Goal: Transaction & Acquisition: Purchase product/service

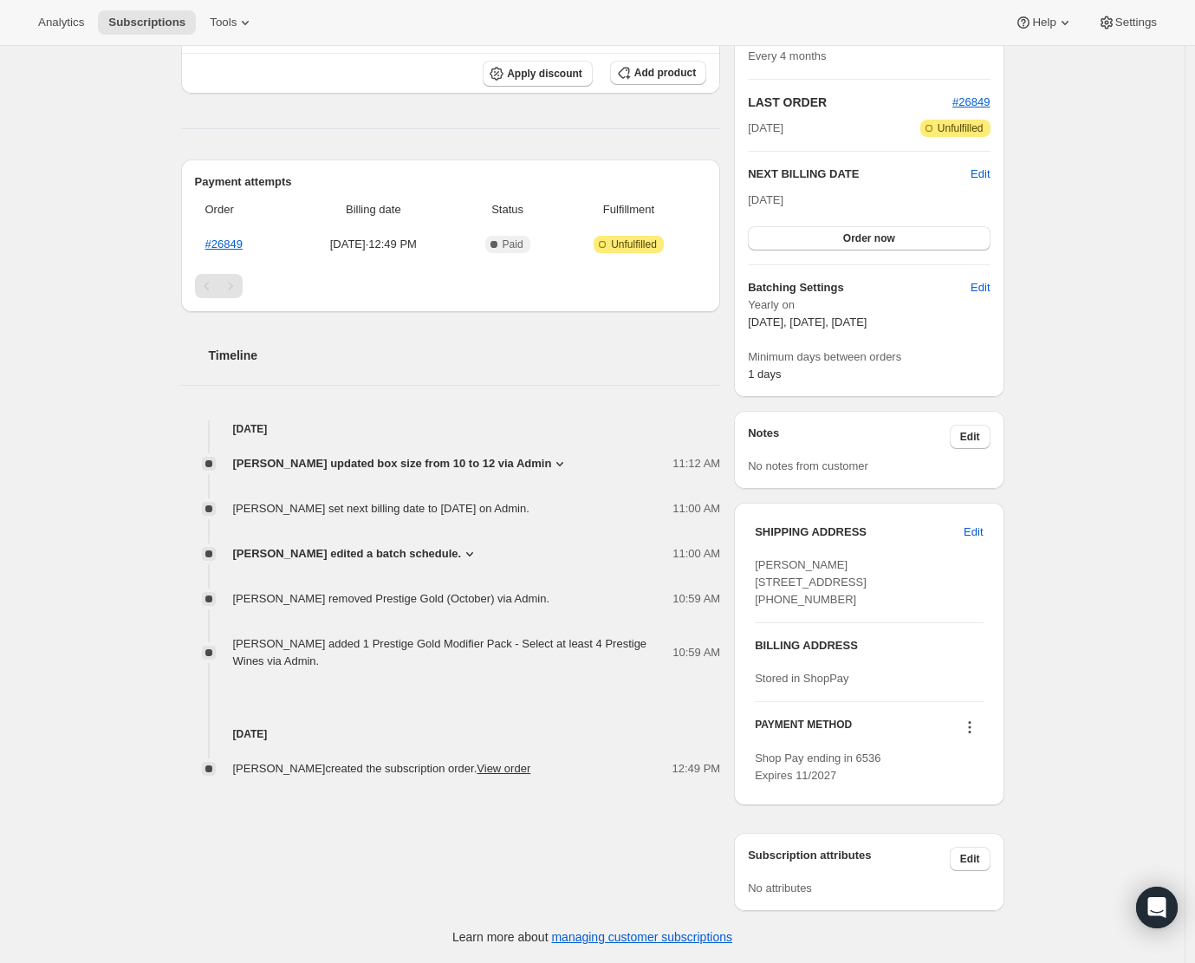
scroll to position [376, 0]
click at [970, 732] on icon at bounding box center [969, 731] width 3 height 3
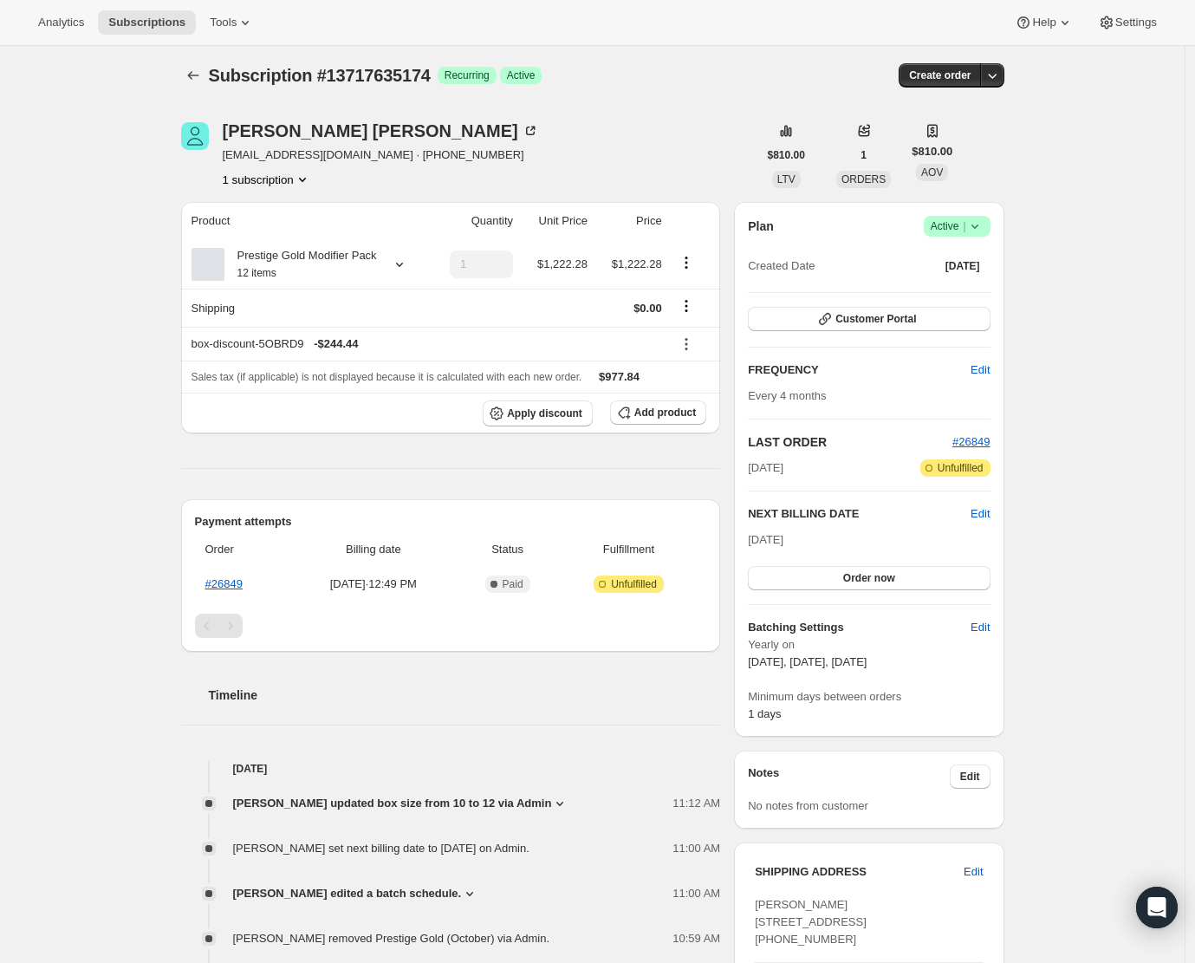
scroll to position [0, 0]
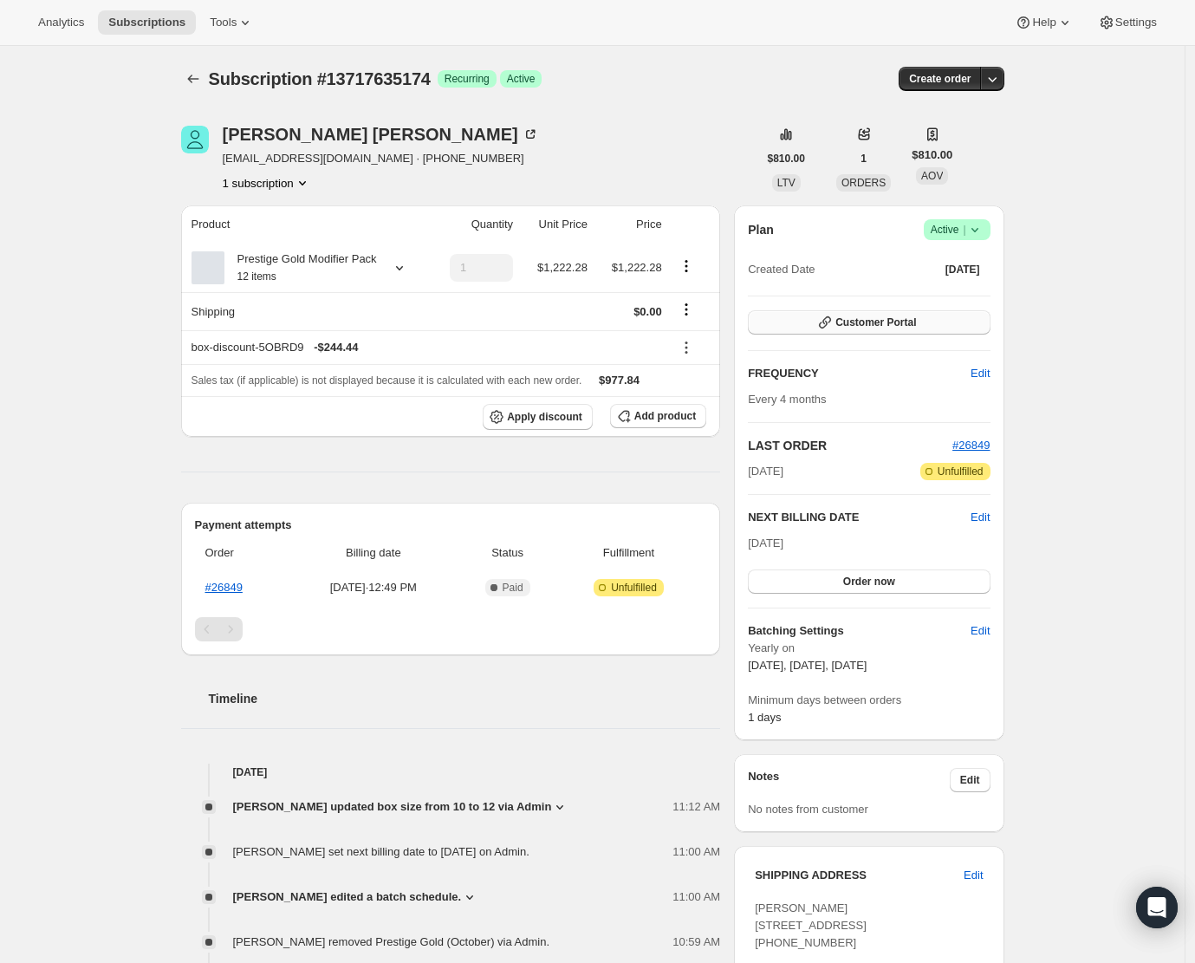
click at [876, 324] on span "Customer Portal" at bounding box center [875, 322] width 81 height 14
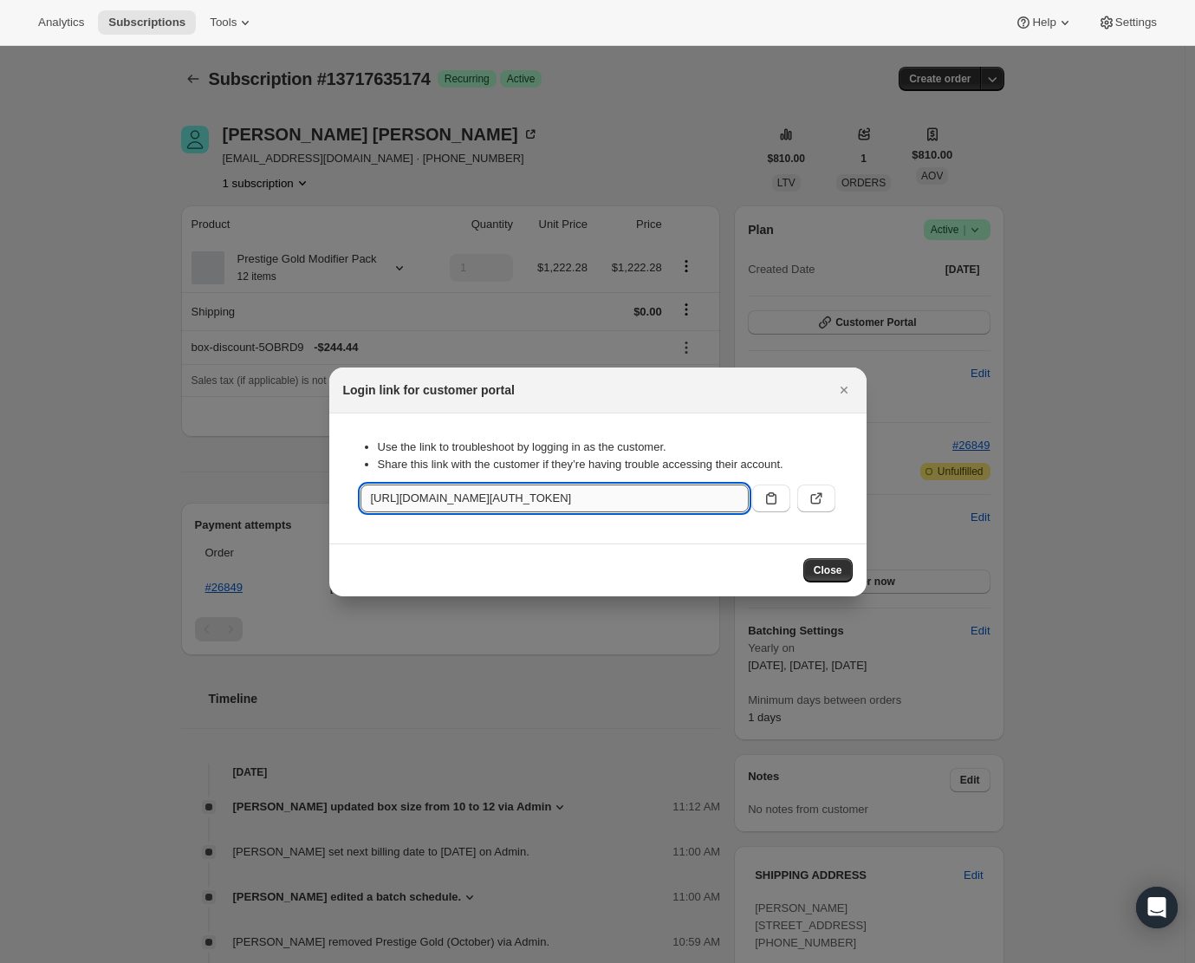
click at [517, 495] on input "https://craggyrange.com/tools/bundle-subscriptions?authToken=eyJhbGciOiJIUzI1Ni…" at bounding box center [554, 498] width 388 height 28
click at [516, 495] on input "https://craggyrange.com/tools/bundle-subscriptions?authToken=eyJhbGciOiJIUzI1Ni…" at bounding box center [554, 498] width 388 height 28
click at [824, 572] on span "Close" at bounding box center [828, 570] width 29 height 14
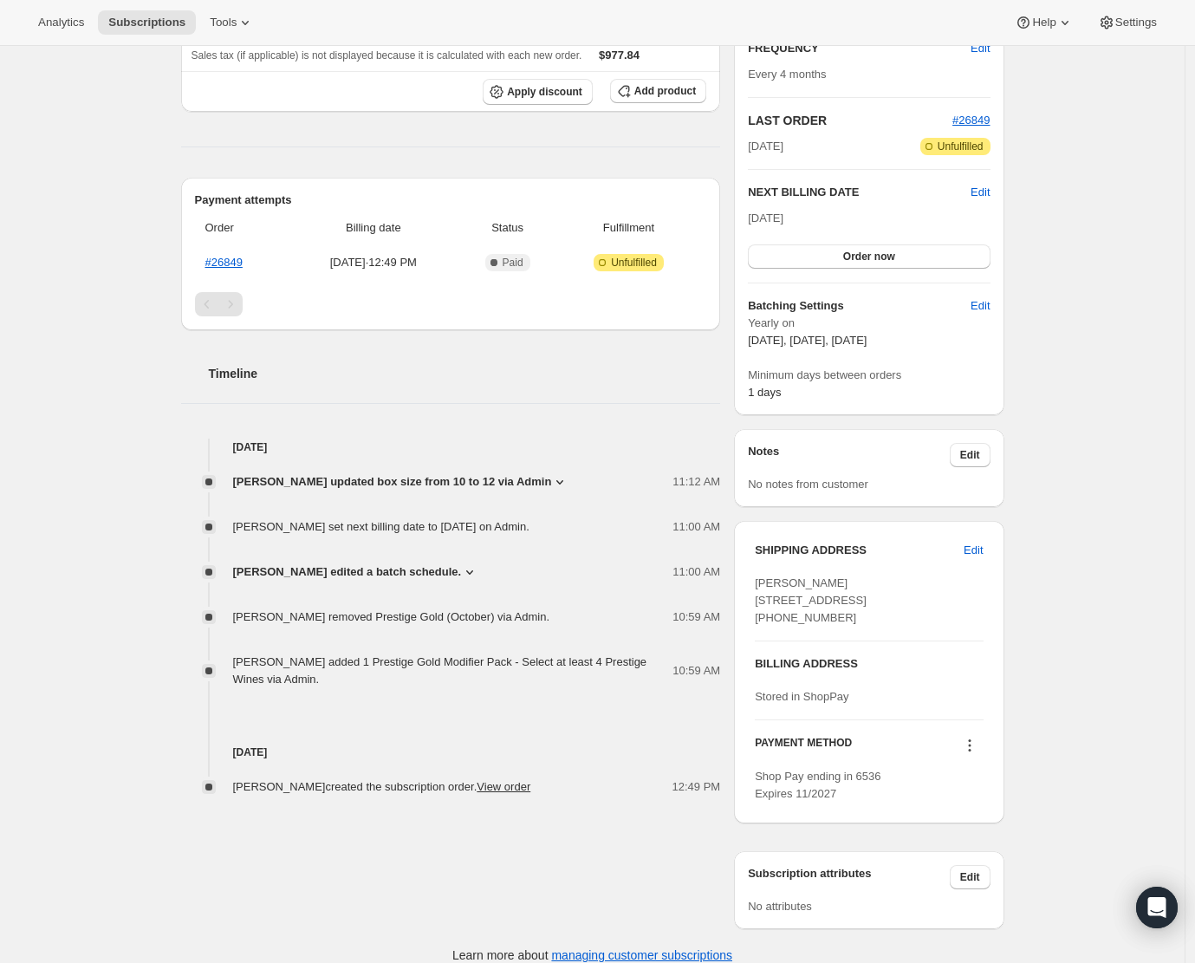
scroll to position [330, 0]
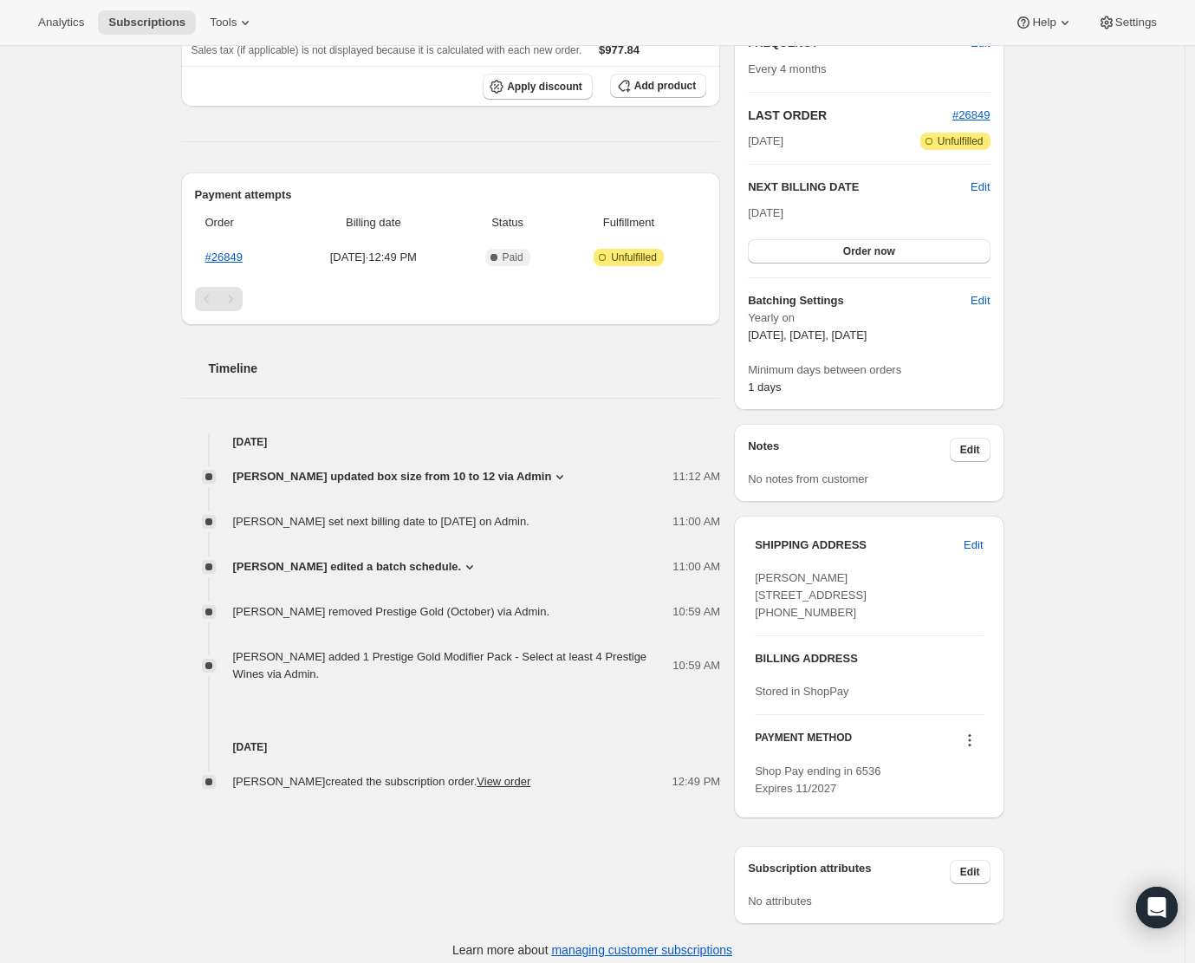
drag, startPoint x: 759, startPoint y: 576, endPoint x: 859, endPoint y: 646, distance: 121.9
click at [859, 621] on div "Melanie Harper 289 St Georges Rd Karamu HKB, 4172 New Zealand +64212484235" at bounding box center [869, 595] width 228 height 52
copy span "Melanie Harper 289 St Georges Rd Karamu HKB, 4172 New Zealand +64212484235"
click at [918, 611] on div "Melanie Harper 289 St Georges Rd Karamu HKB, 4172 New Zealand +64212484235" at bounding box center [869, 595] width 228 height 52
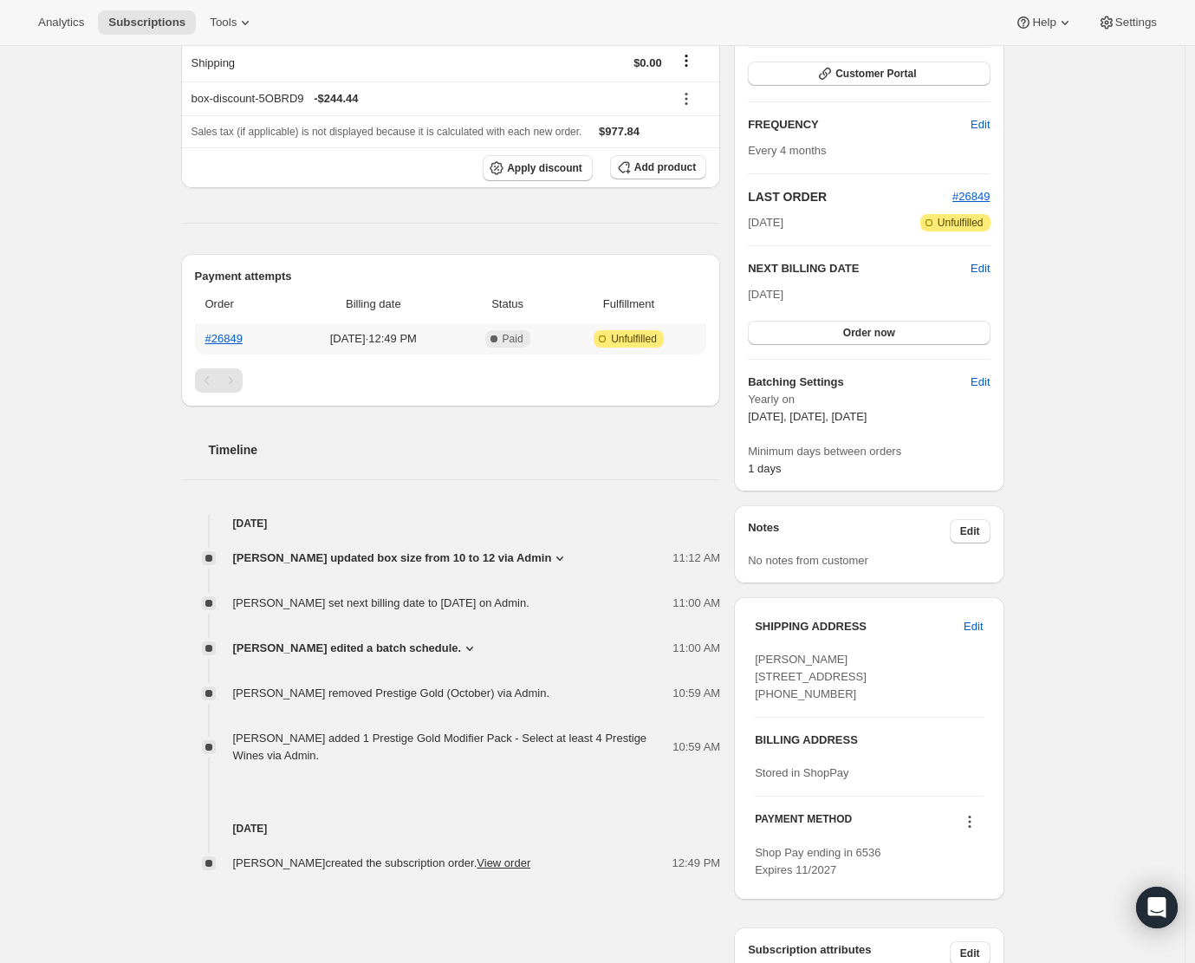
scroll to position [0, 0]
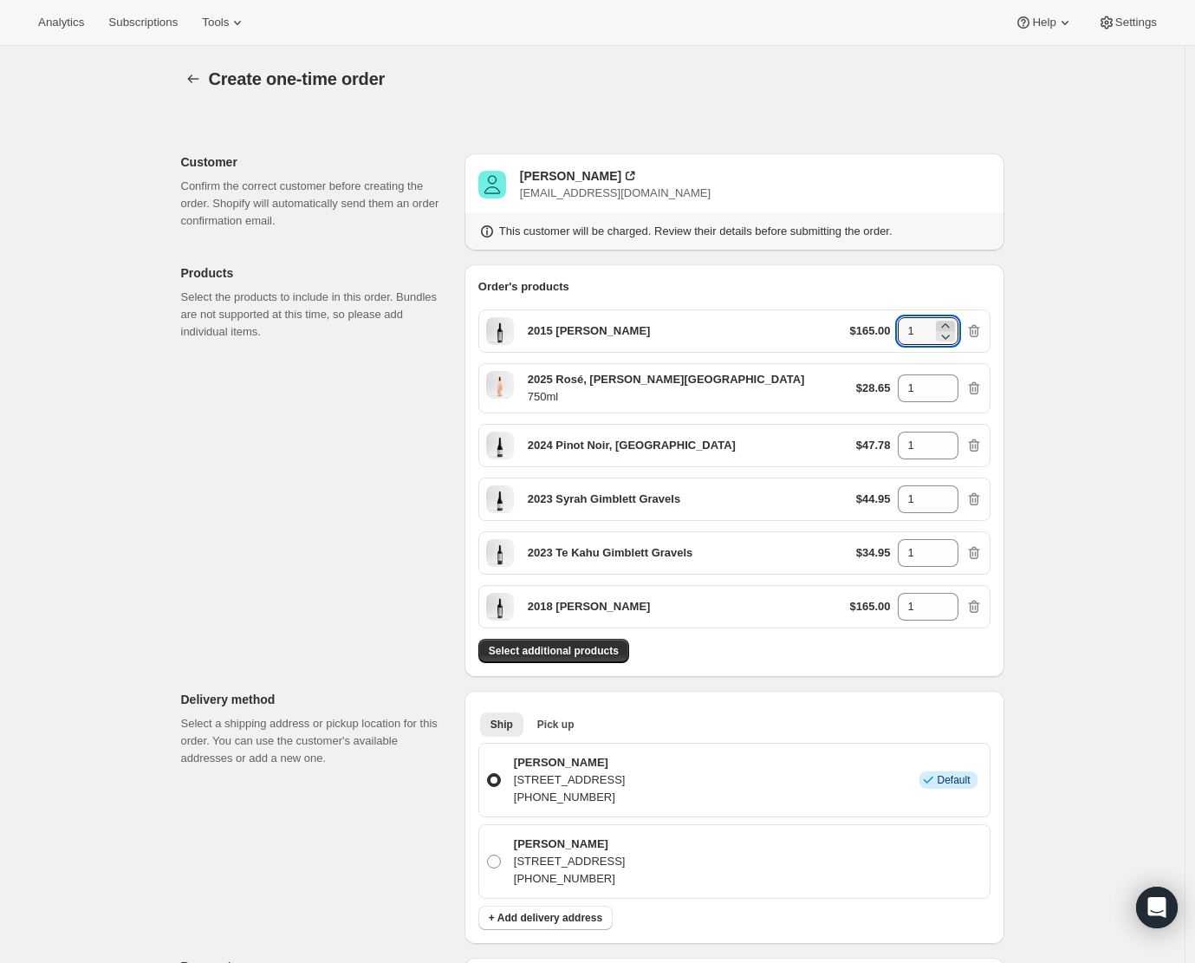
click at [943, 324] on icon at bounding box center [945, 325] width 17 height 17
type input "2"
click at [946, 380] on icon at bounding box center [945, 382] width 17 height 17
type input "2"
click at [946, 442] on icon at bounding box center [945, 450] width 17 height 17
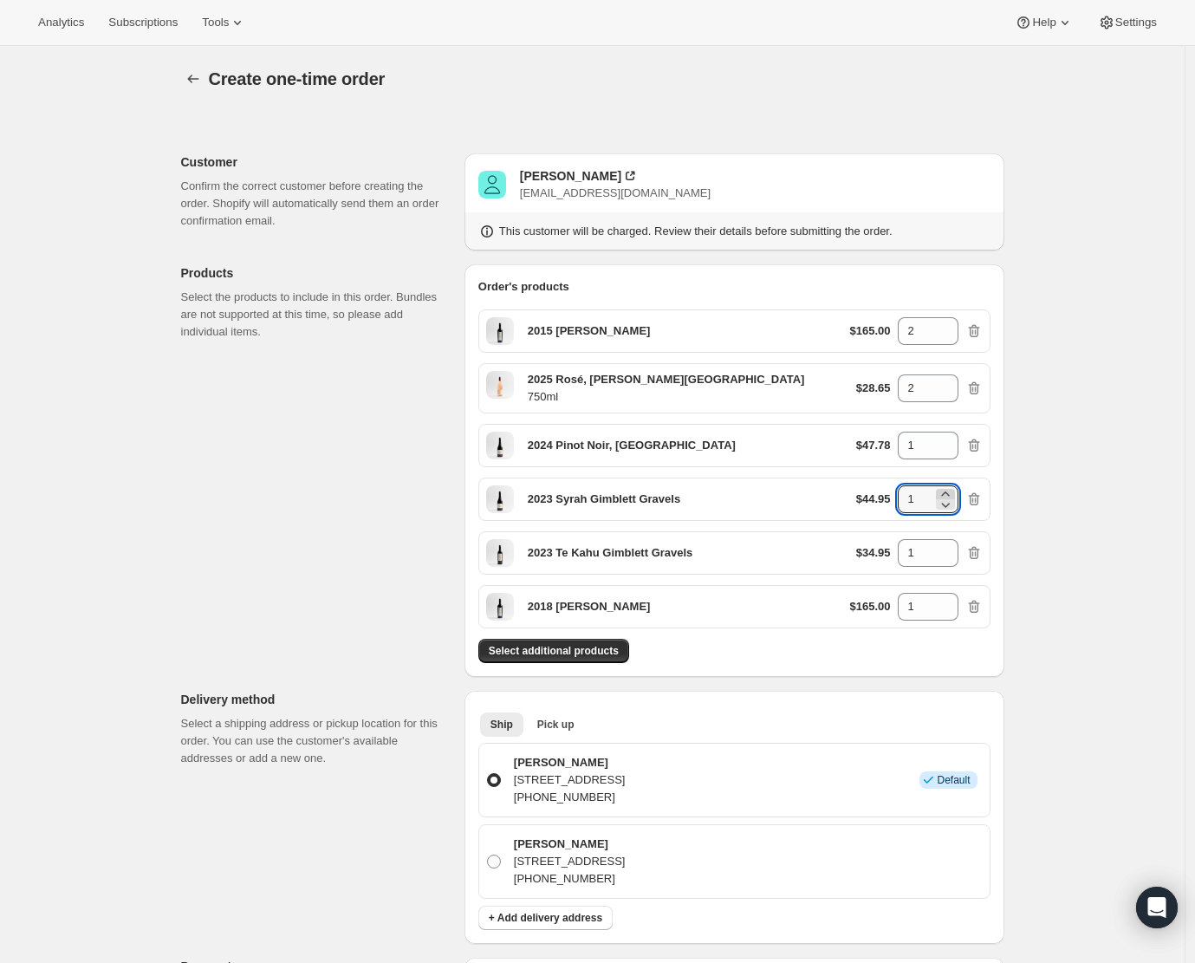
click at [946, 492] on icon at bounding box center [945, 493] width 17 height 17
type input "2"
click at [949, 439] on icon at bounding box center [945, 440] width 8 height 4
type input "2"
click at [952, 546] on icon at bounding box center [945, 547] width 17 height 17
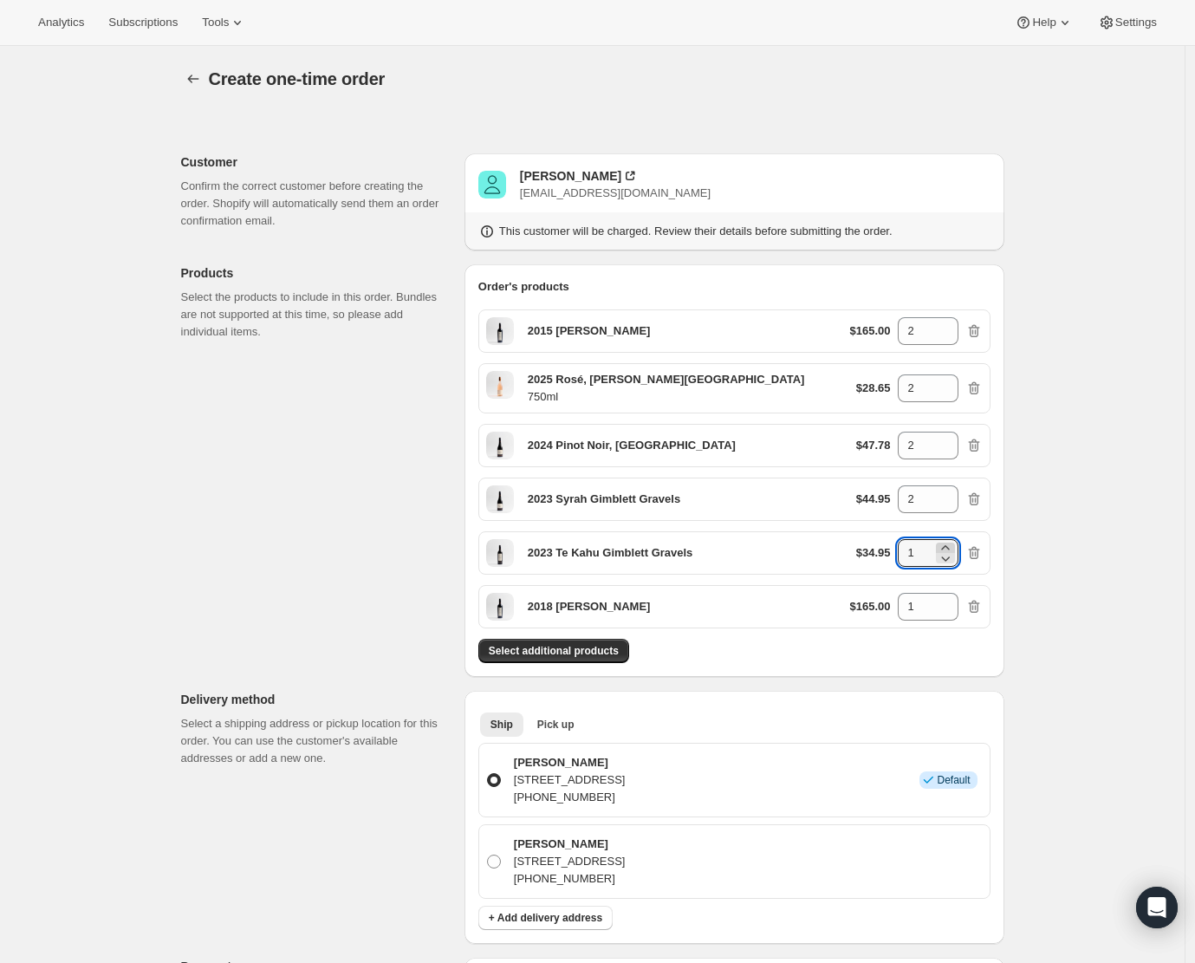
type input "2"
click at [946, 599] on icon at bounding box center [945, 601] width 17 height 17
type input "2"
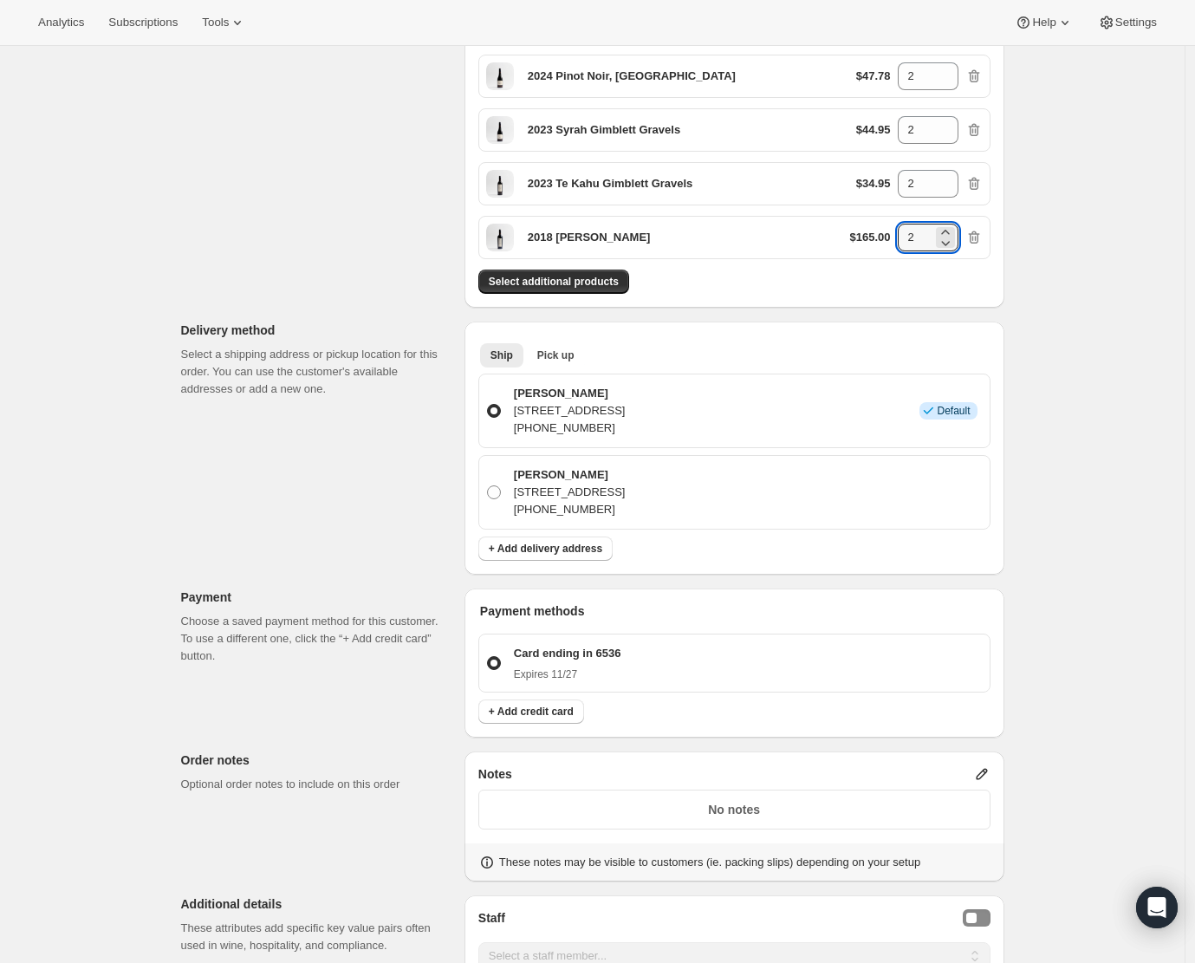
scroll to position [406, 0]
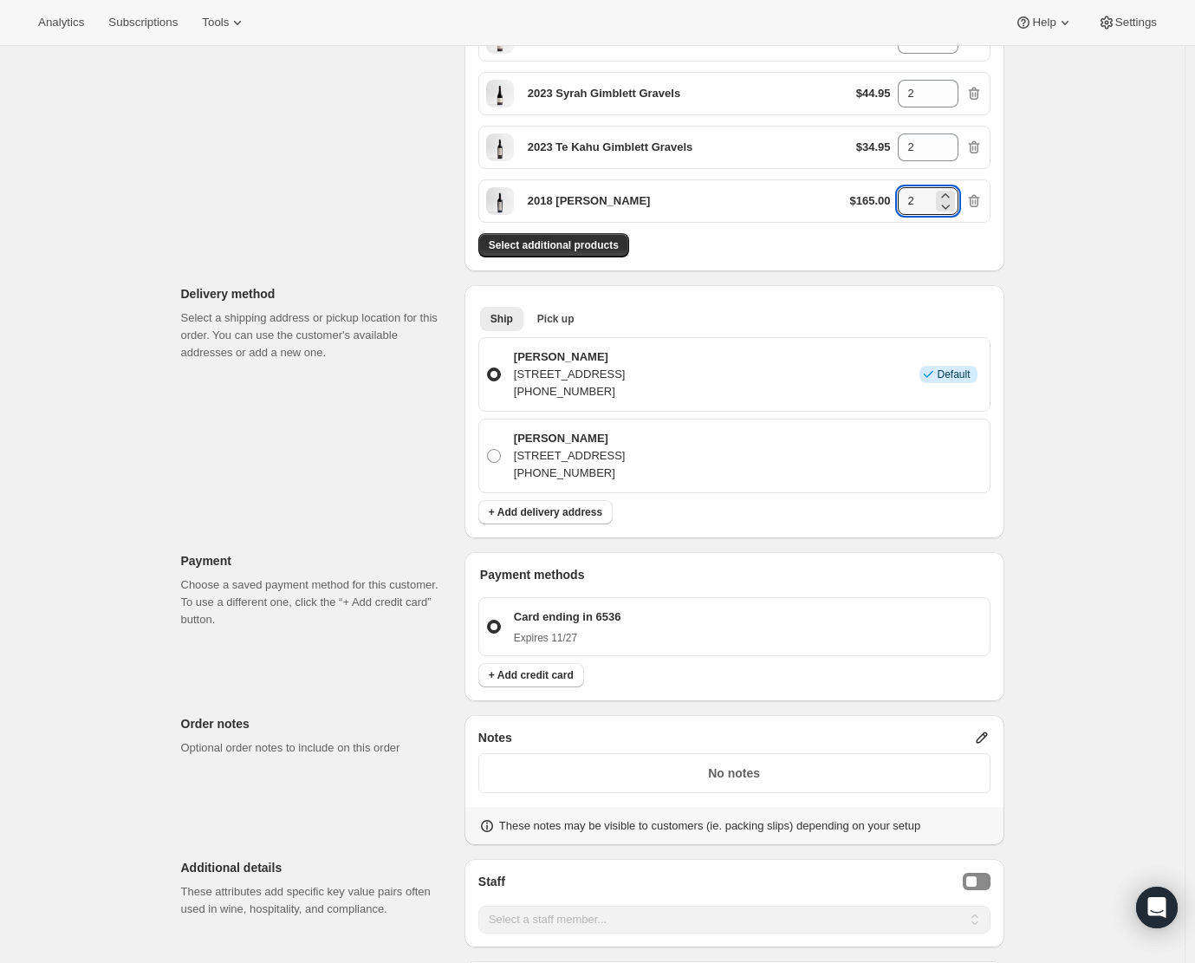
click at [741, 270] on div "Order's products 2015 Sophia $165.00 2 2025 Rosé, Hawke's Bay 750ml $28.65 2 20…" at bounding box center [734, 65] width 540 height 412
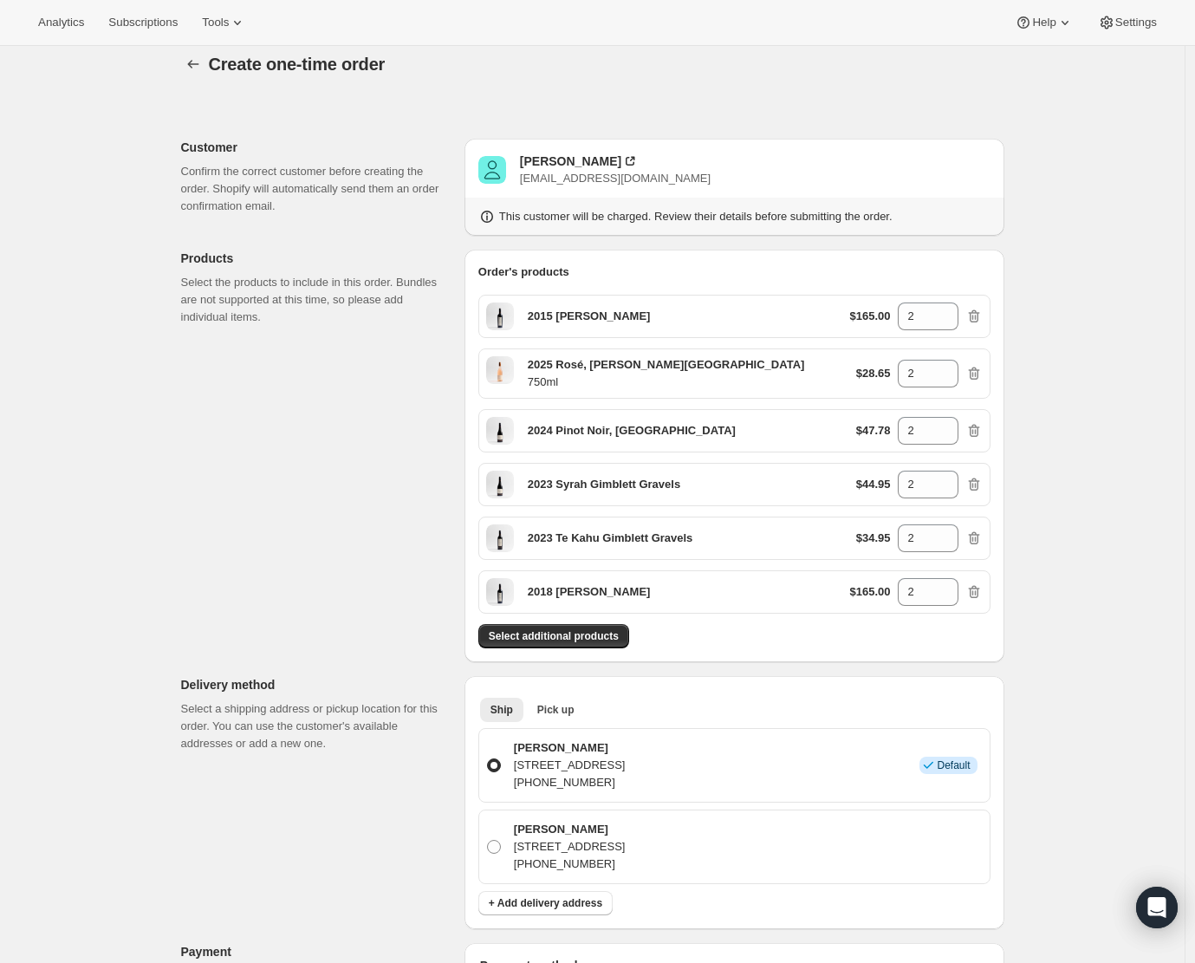
scroll to position [0, 0]
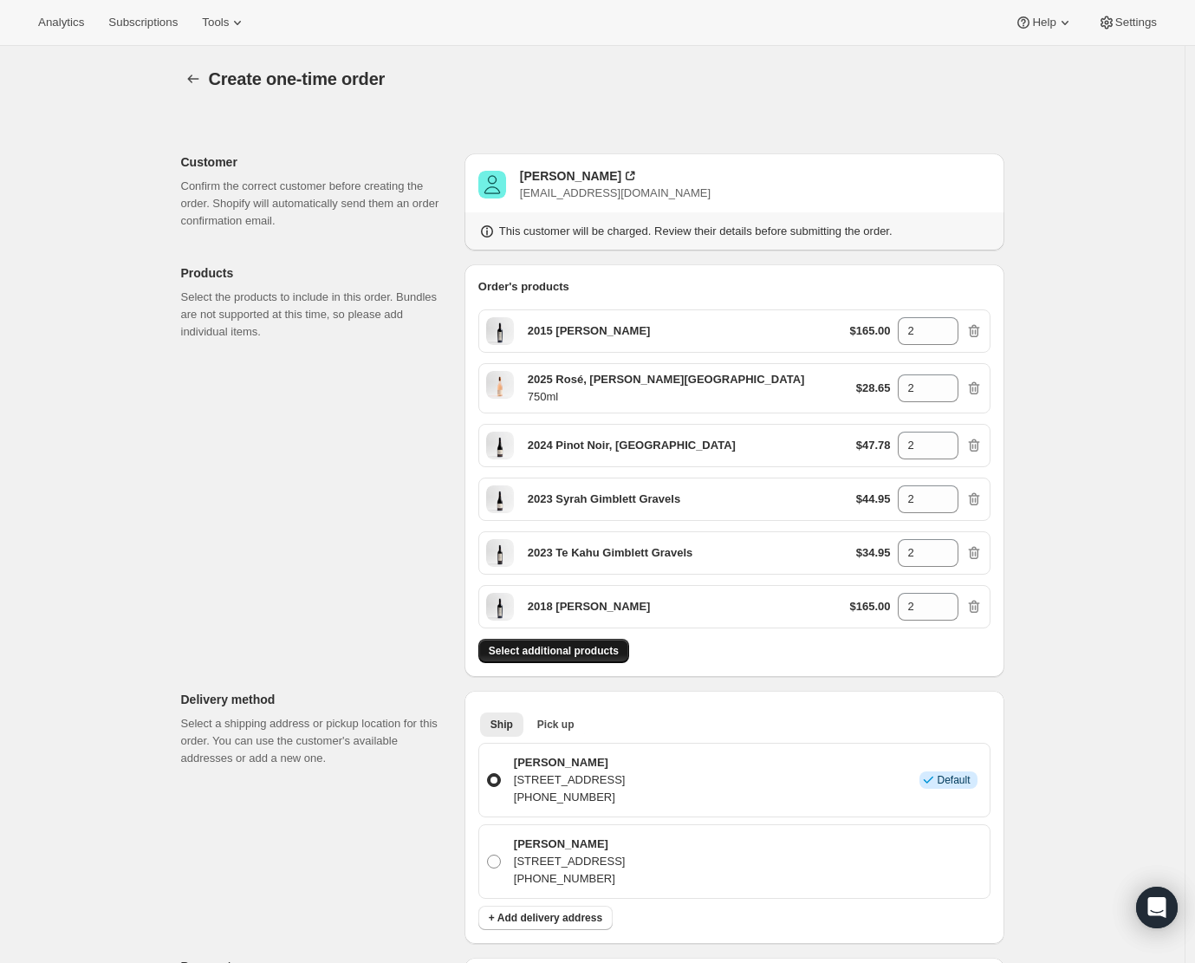
click at [554, 649] on span "Select additional products" at bounding box center [554, 651] width 130 height 14
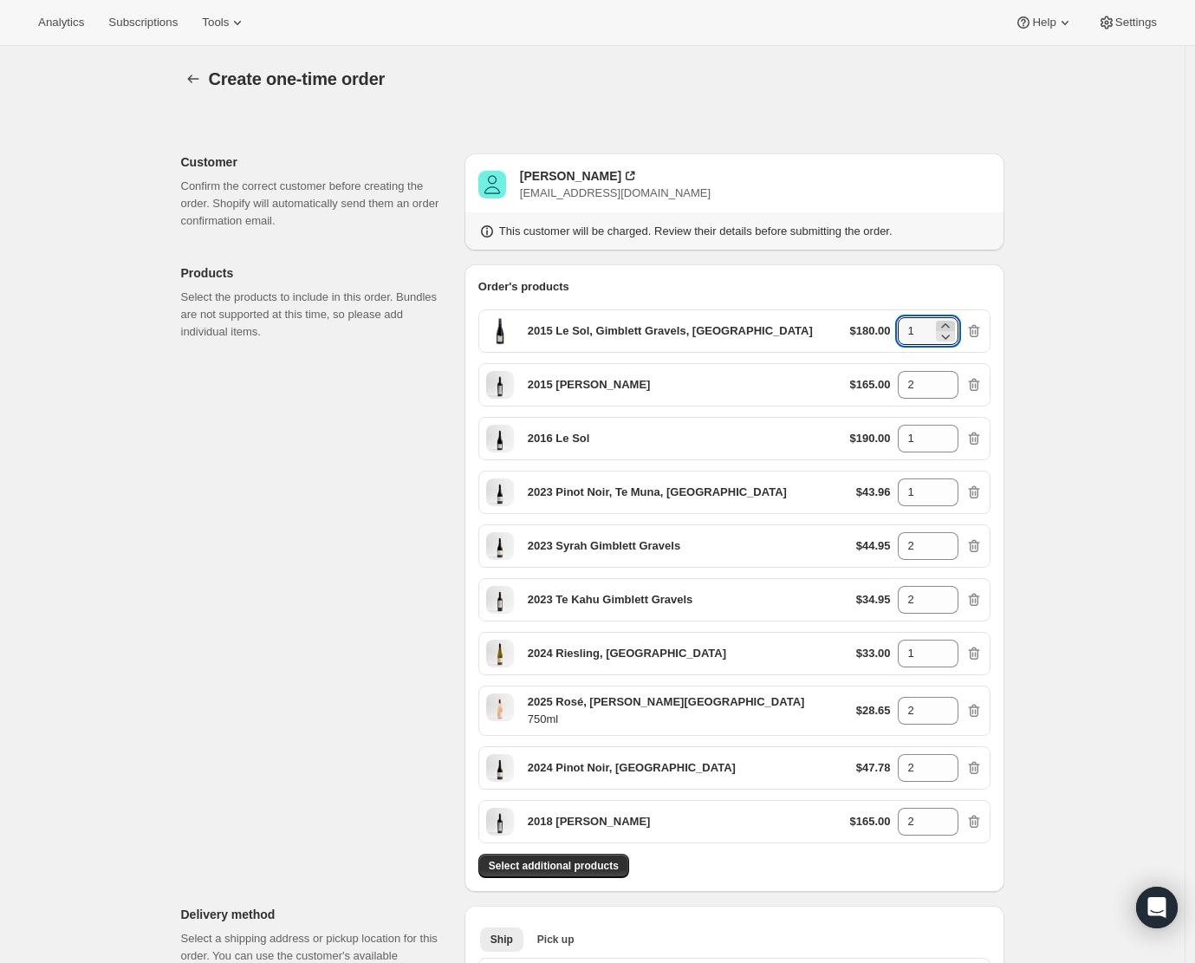
click at [949, 325] on icon at bounding box center [945, 325] width 8 height 4
type input "2"
click at [949, 538] on icon at bounding box center [945, 540] width 8 height 4
type input "4"
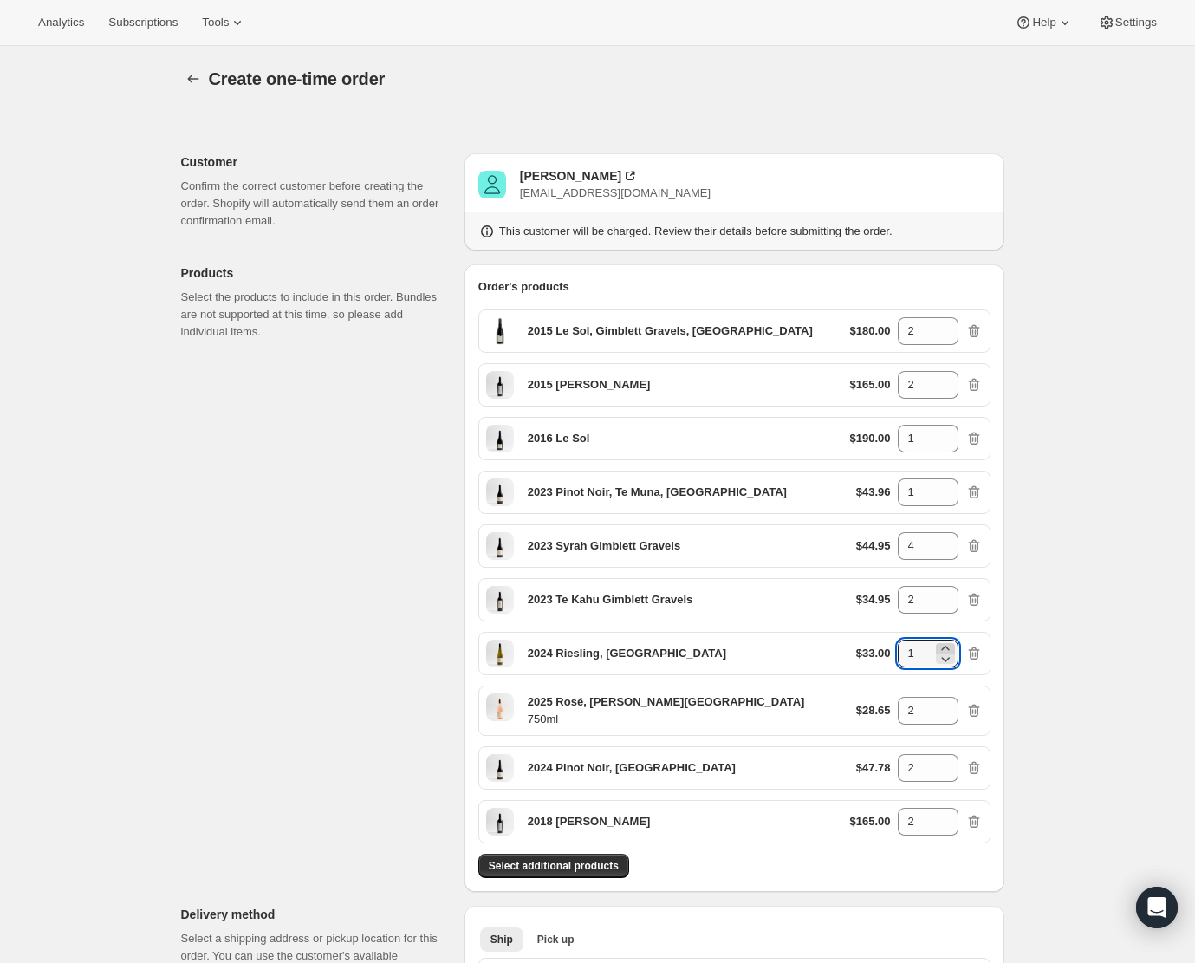
click at [953, 645] on icon at bounding box center [945, 647] width 17 height 17
type input "2"
click at [948, 486] on icon at bounding box center [945, 486] width 8 height 4
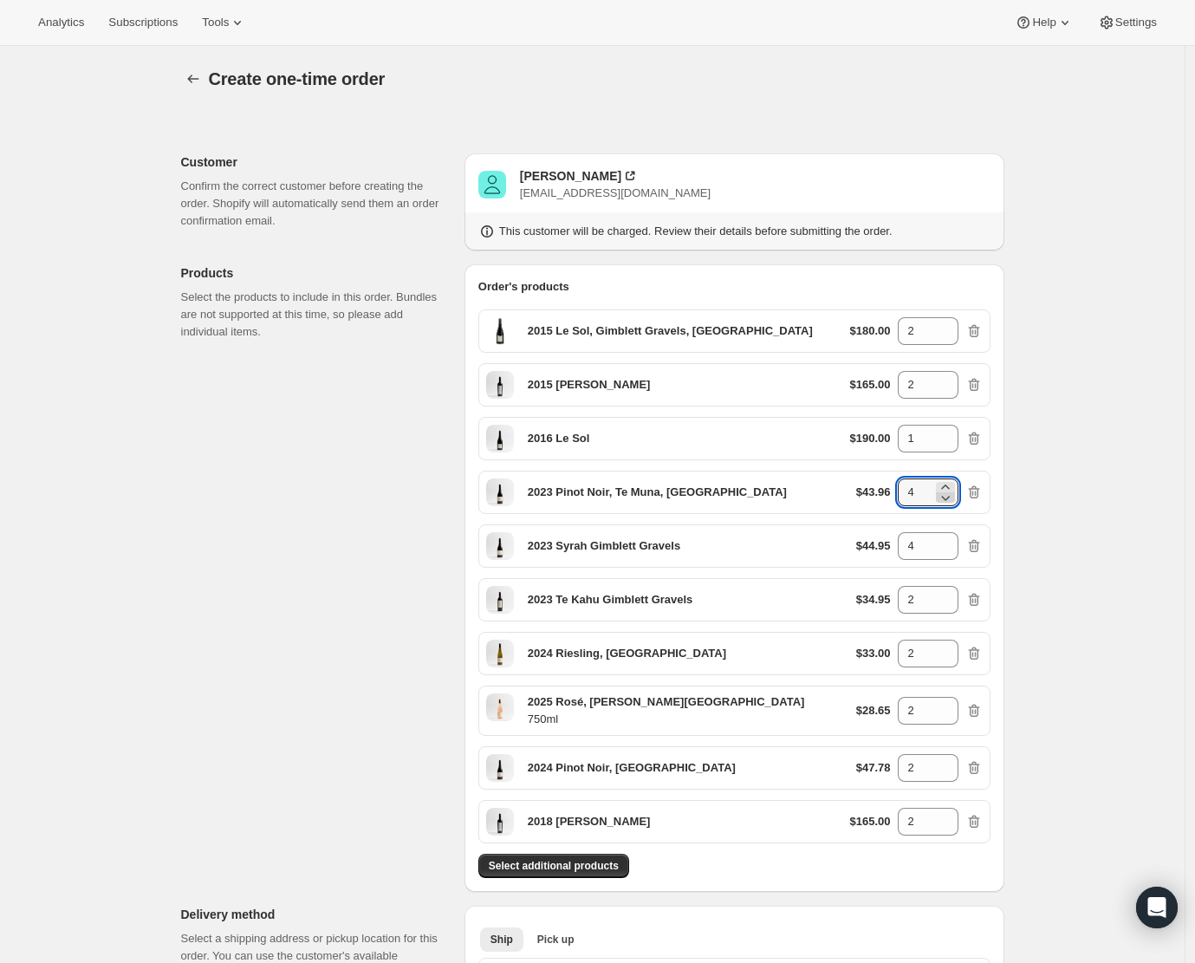
click at [950, 496] on icon at bounding box center [945, 497] width 17 height 17
type input "2"
click at [949, 593] on icon at bounding box center [945, 594] width 8 height 4
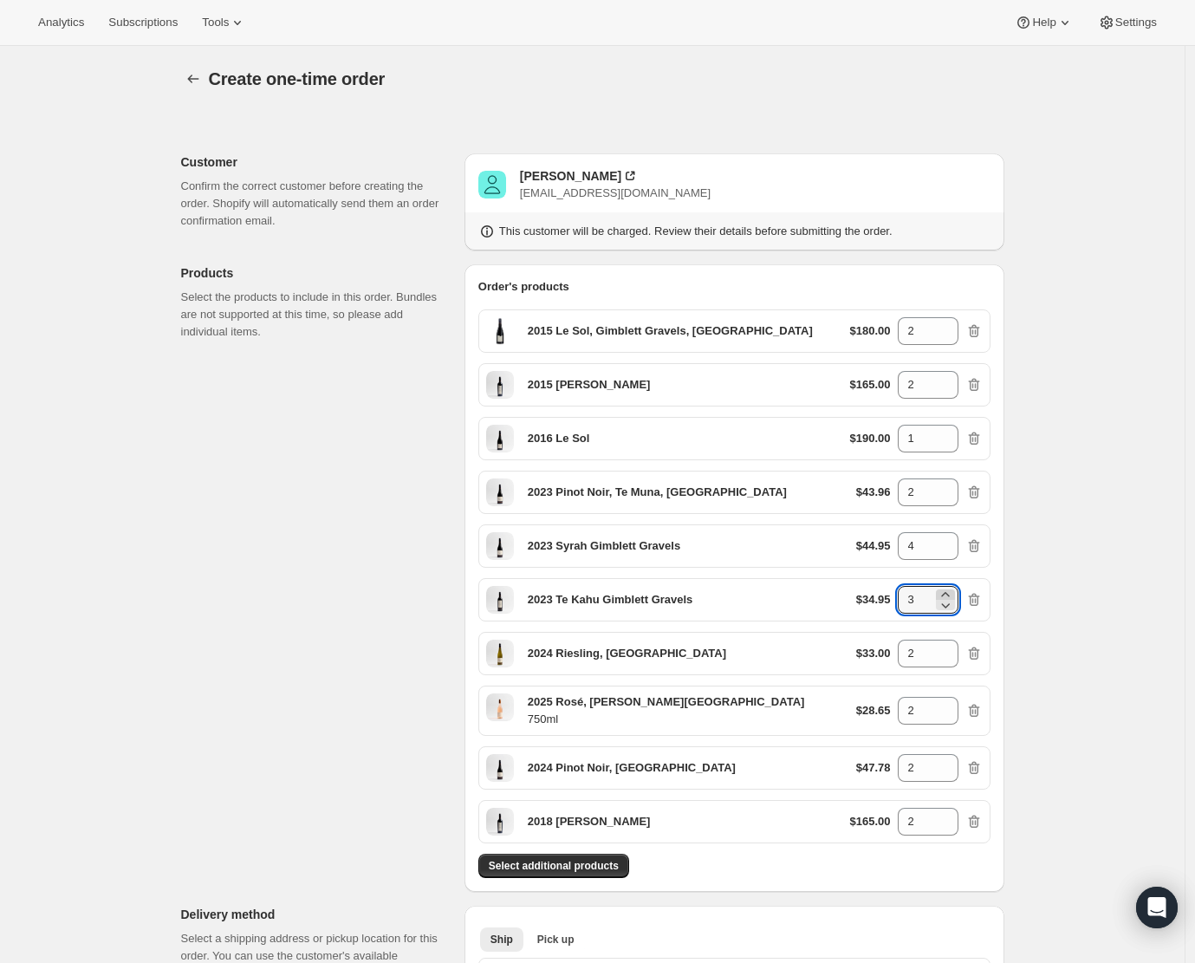
type input "4"
click at [979, 438] on icon "button" at bounding box center [973, 438] width 11 height 13
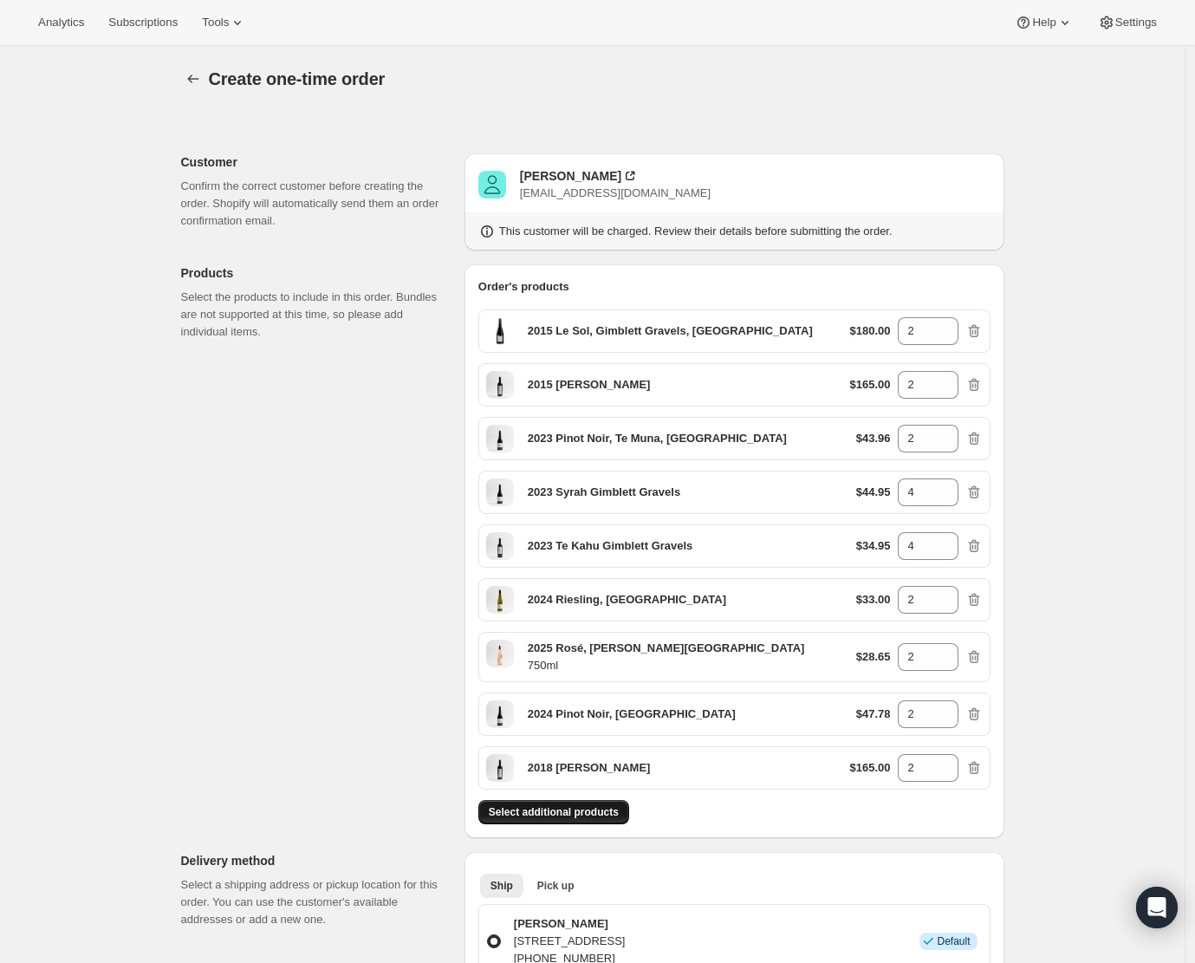
click at [558, 816] on span "Select additional products" at bounding box center [554, 812] width 130 height 14
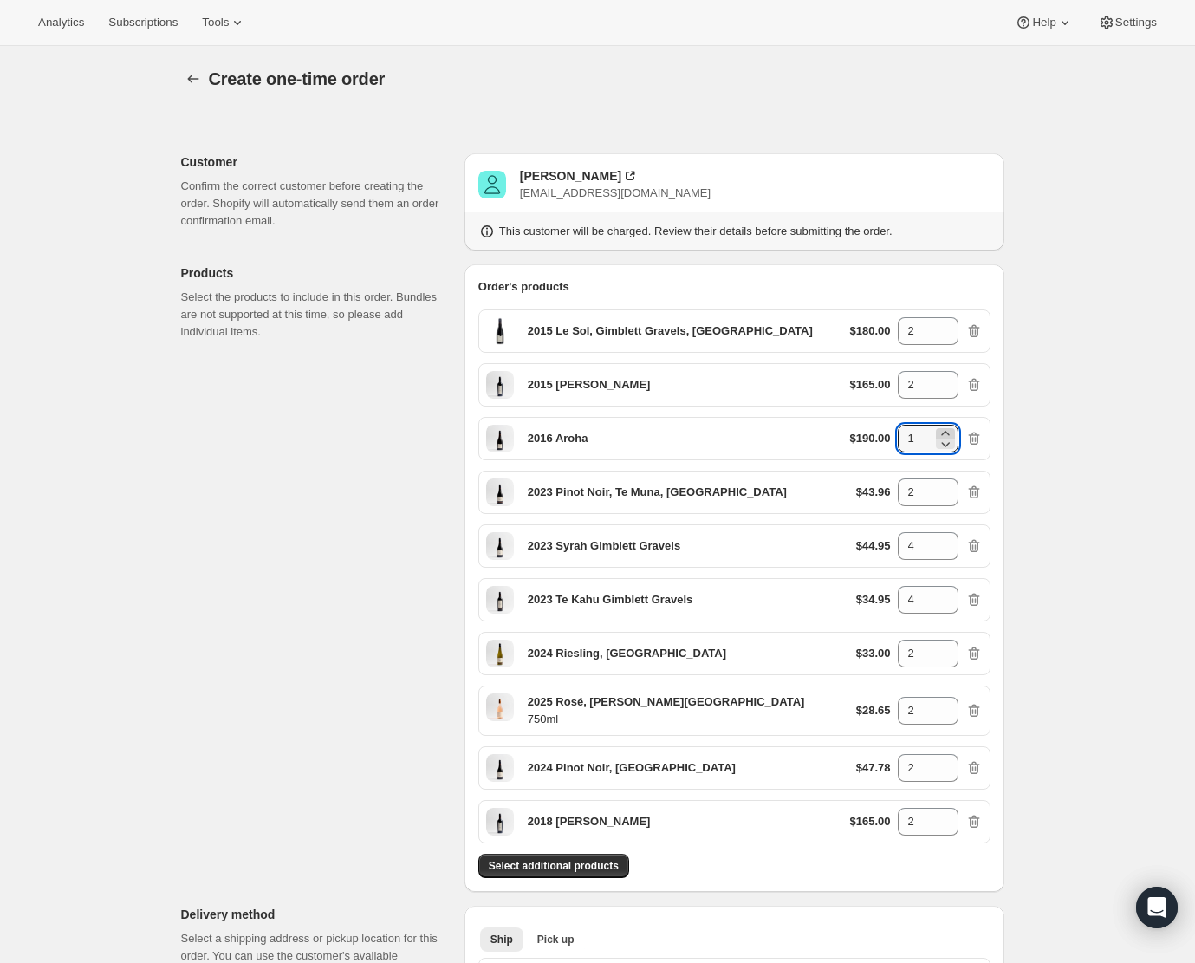
click at [945, 431] on icon at bounding box center [945, 433] width 17 height 17
type input "2"
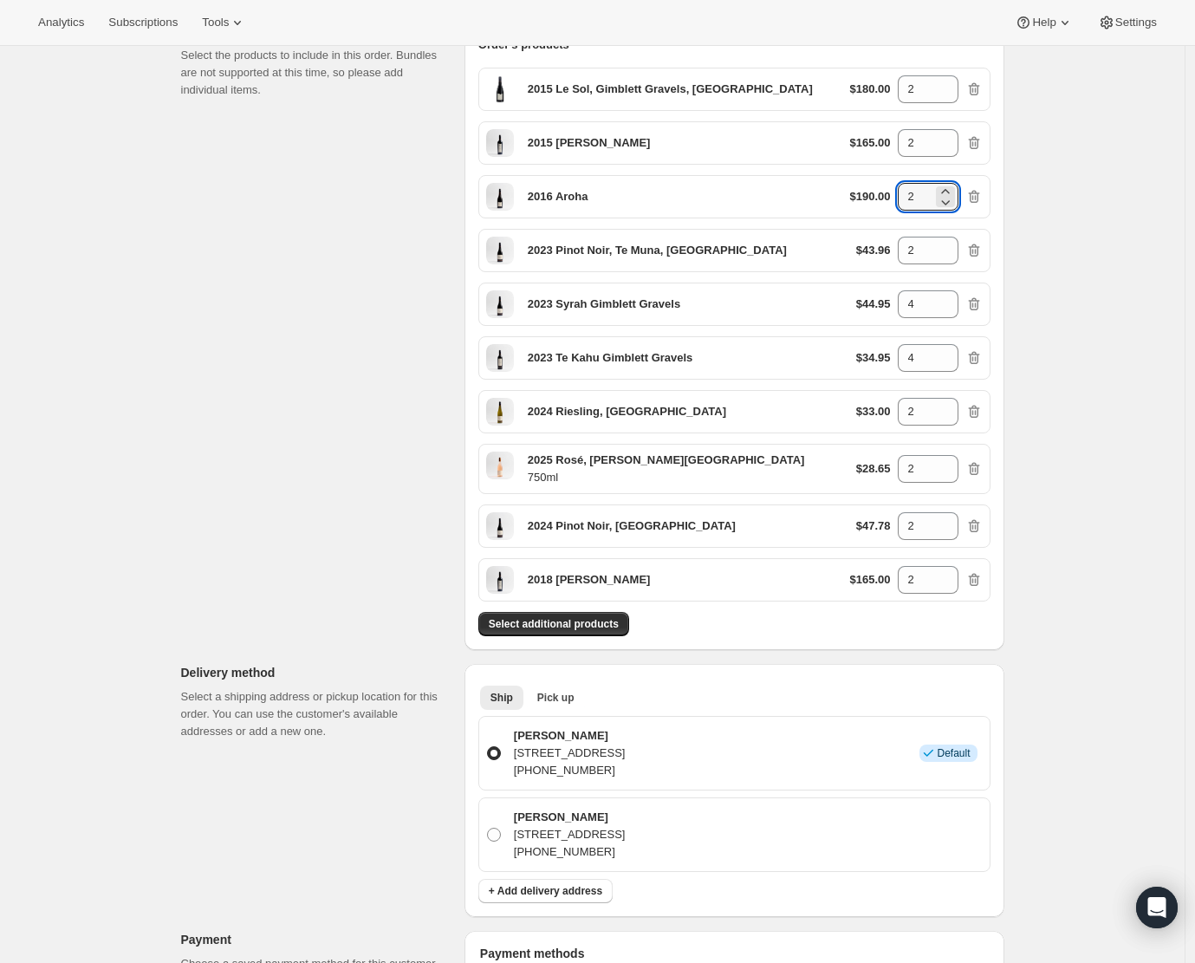
scroll to position [136, 0]
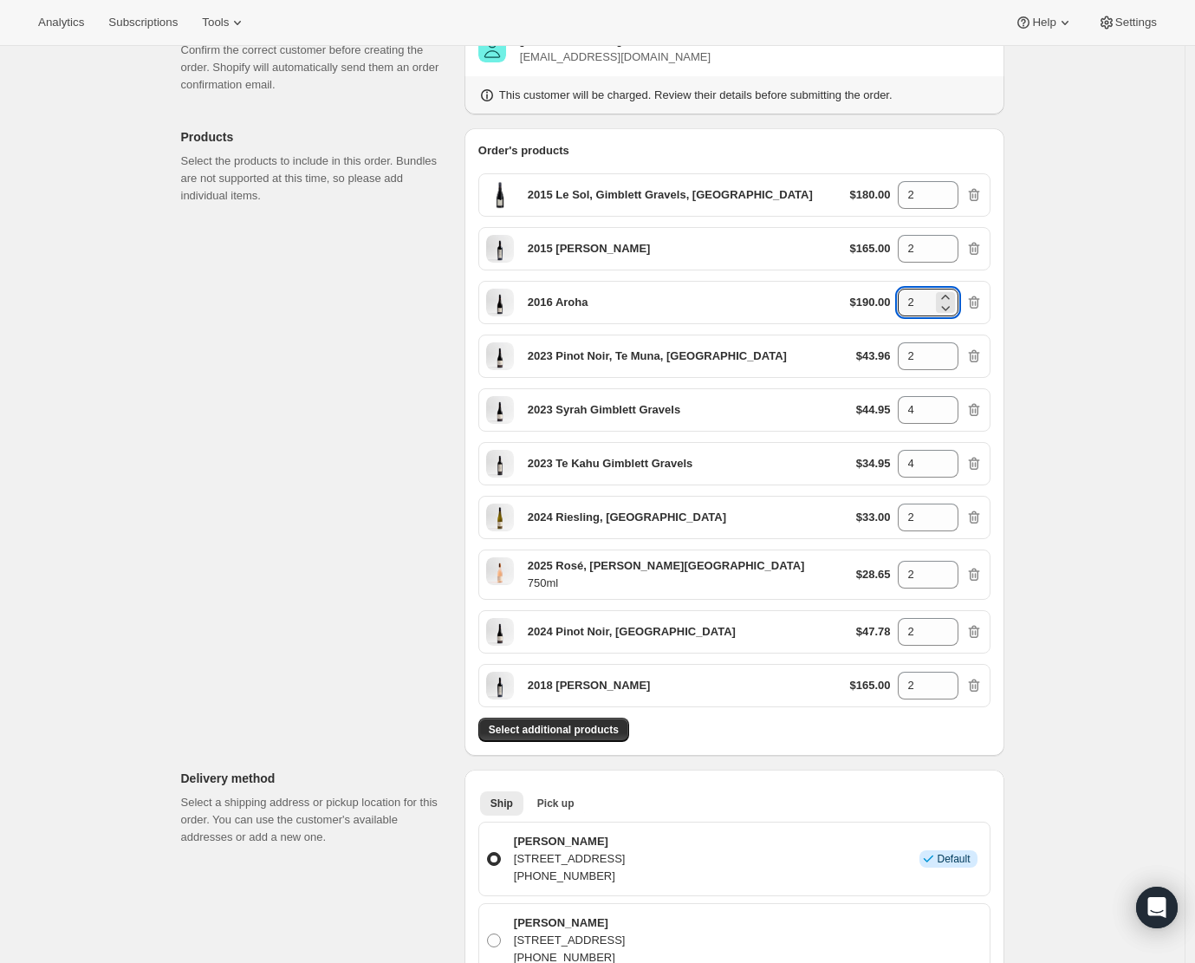
click at [887, 743] on div "Order's products 2015 Le Sol, Gimblett Gravels, Hawke's Bay $180.00 2 2015 [PER…" at bounding box center [734, 441] width 540 height 627
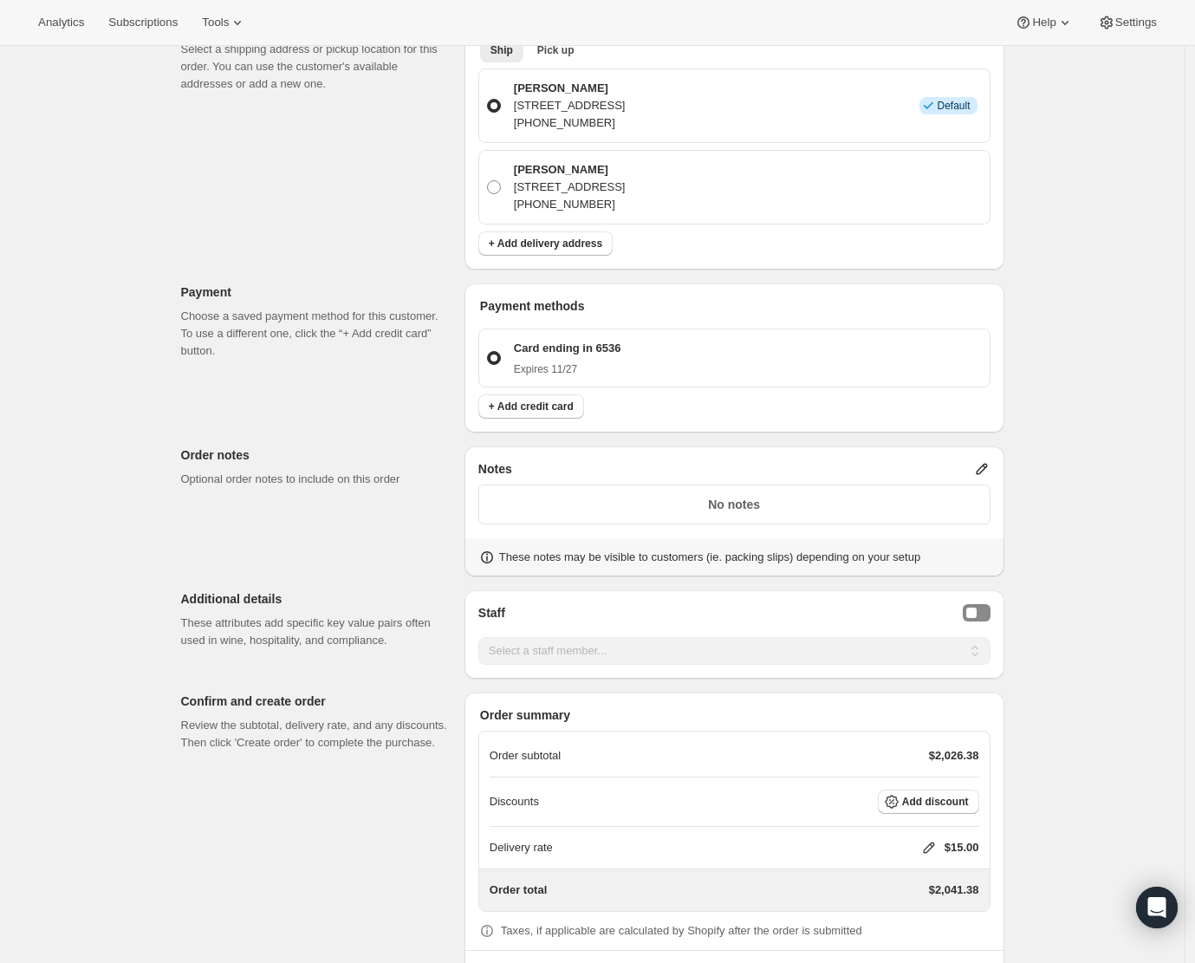
scroll to position [890, 0]
click at [730, 503] on p "No notes" at bounding box center [735, 503] width 490 height 17
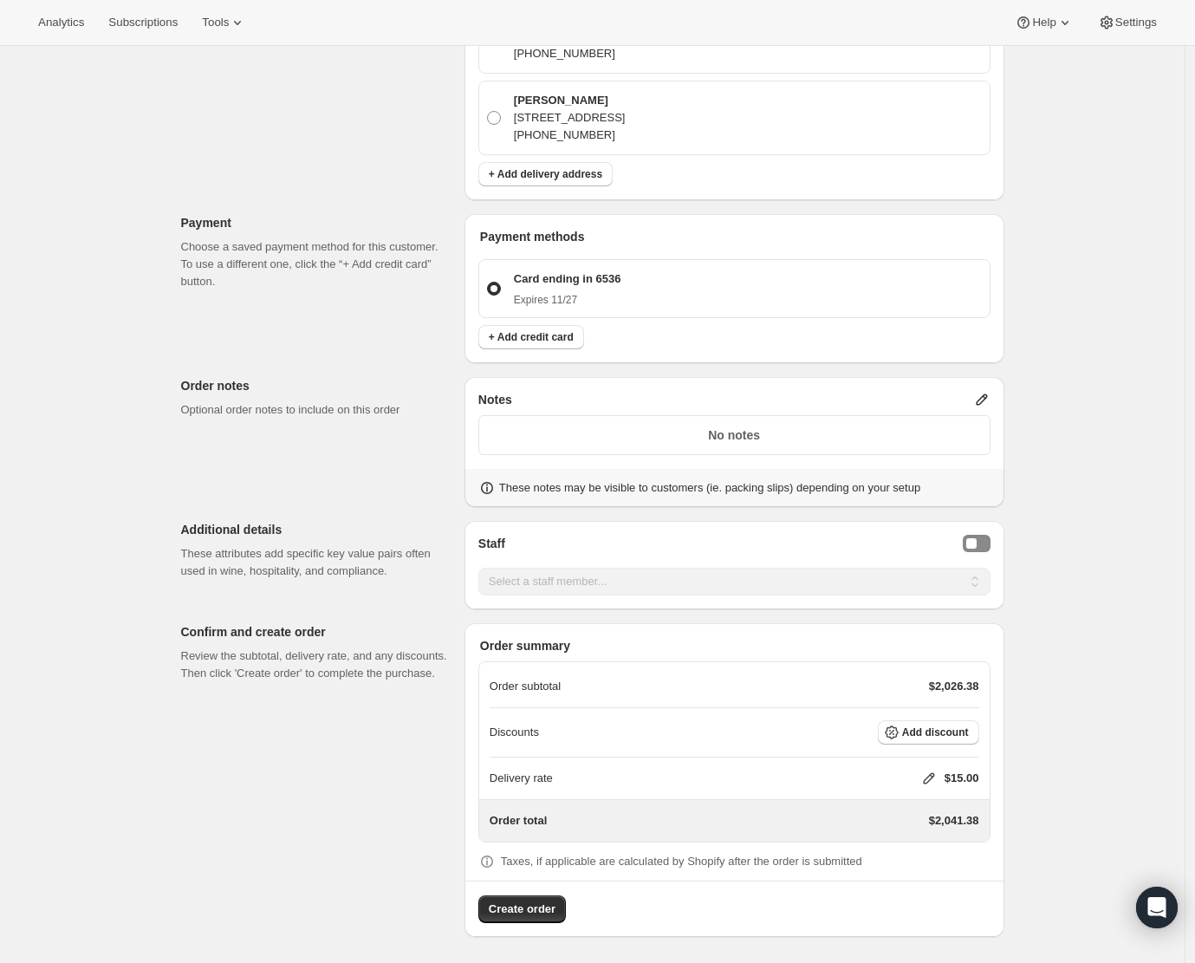
scroll to position [959, 0]
click at [1153, 905] on icon "Open Intercom Messenger" at bounding box center [1156, 907] width 20 height 23
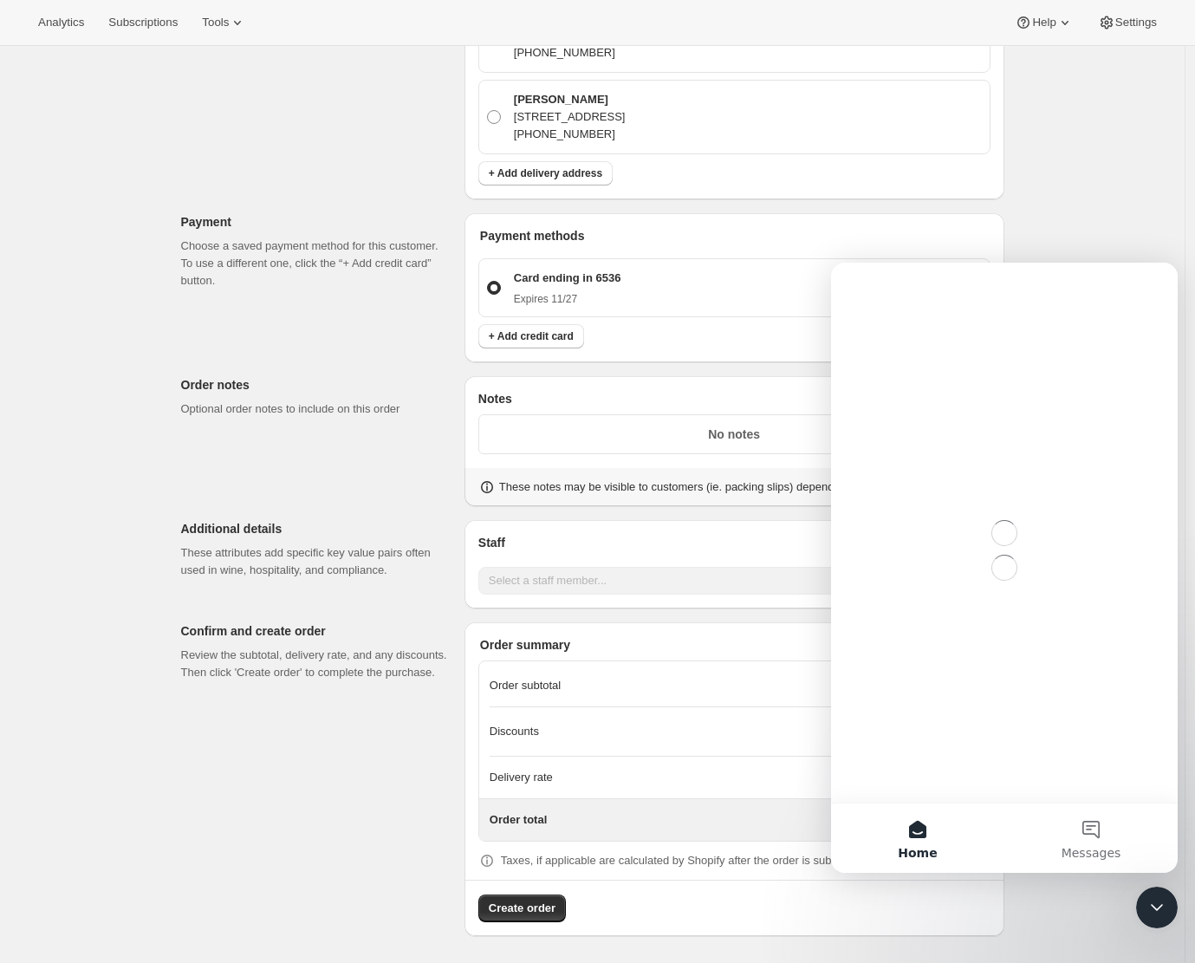
scroll to position [0, 0]
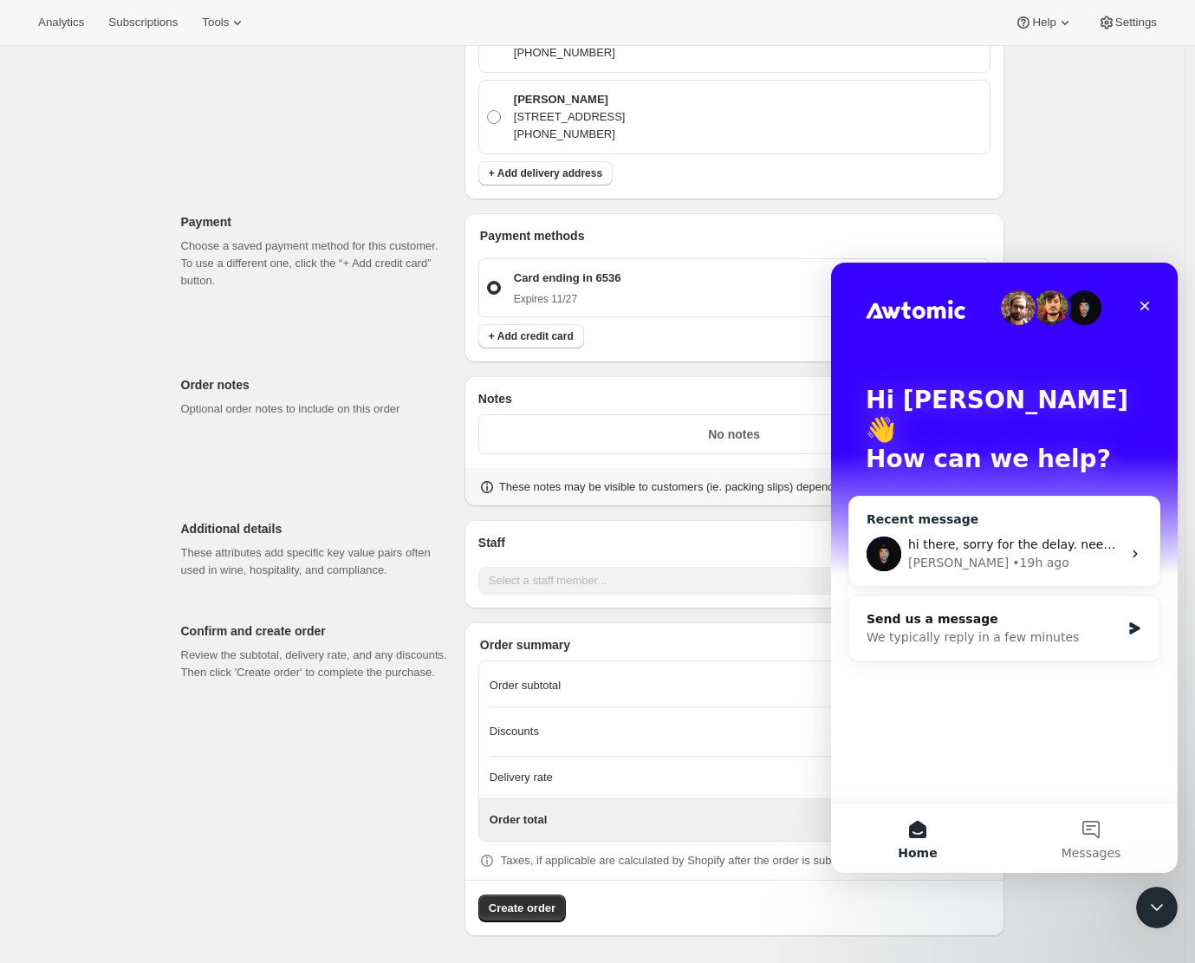
click at [1011, 535] on div "hi there, sorry for the delay. needed to step away from my desk for a little wh…" at bounding box center [1014, 544] width 213 height 18
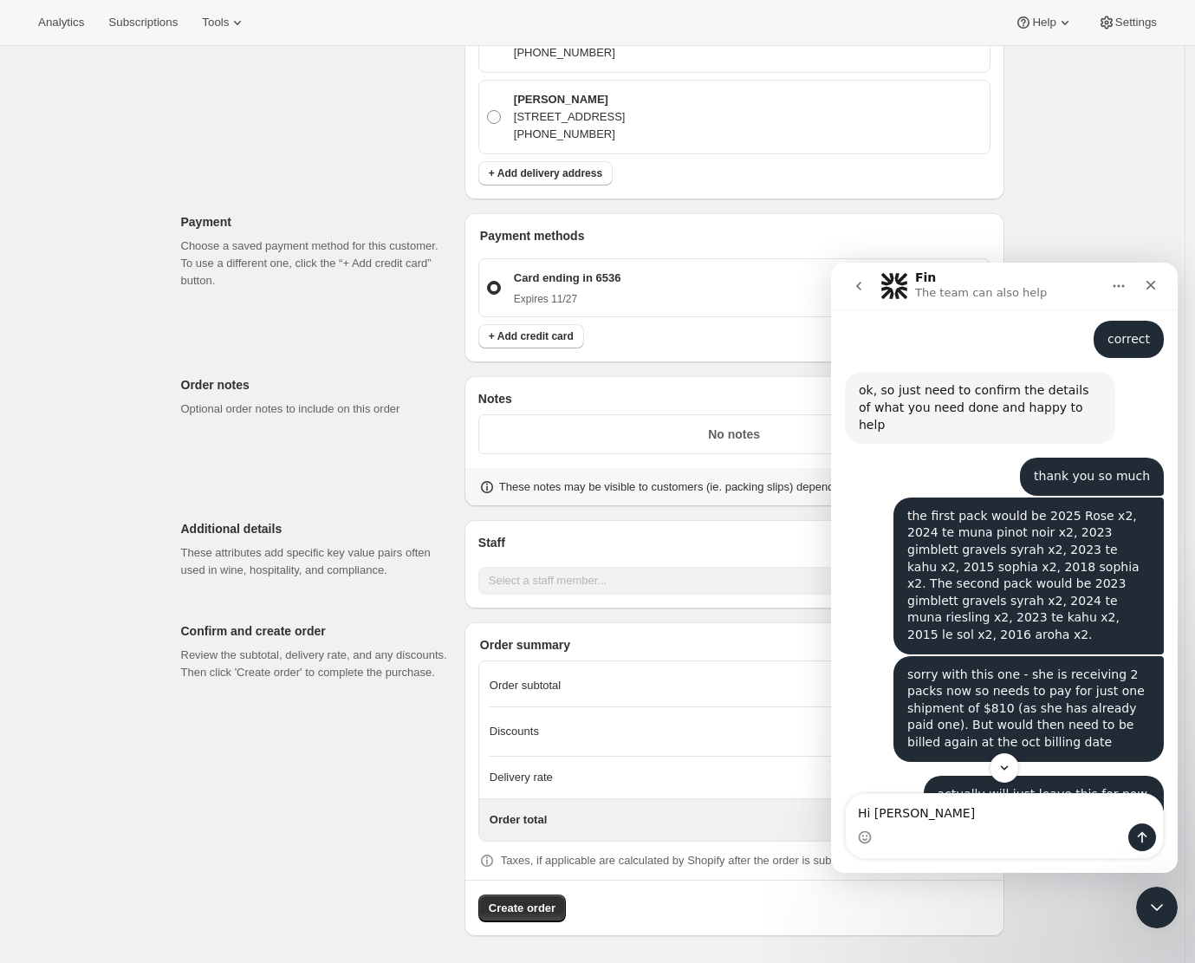
scroll to position [4270, 0]
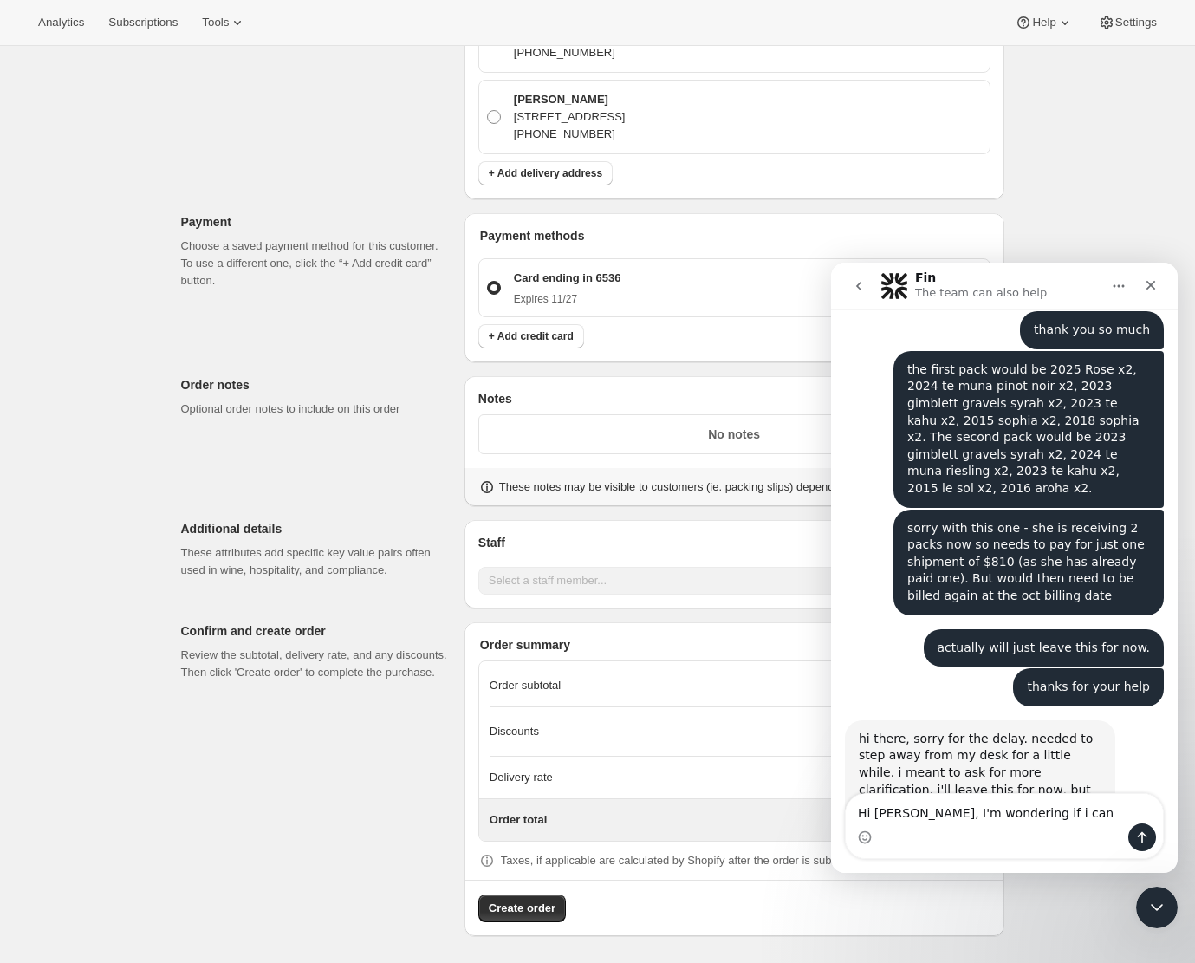
type textarea "Hi [PERSON_NAME], I'm wondering if i can"
click at [1129, 223] on div "Create one-time order. This page is ready Create one-time order Customer Confir…" at bounding box center [592, 25] width 1184 height 1877
click at [1145, 287] on icon "Close" at bounding box center [1151, 285] width 14 height 14
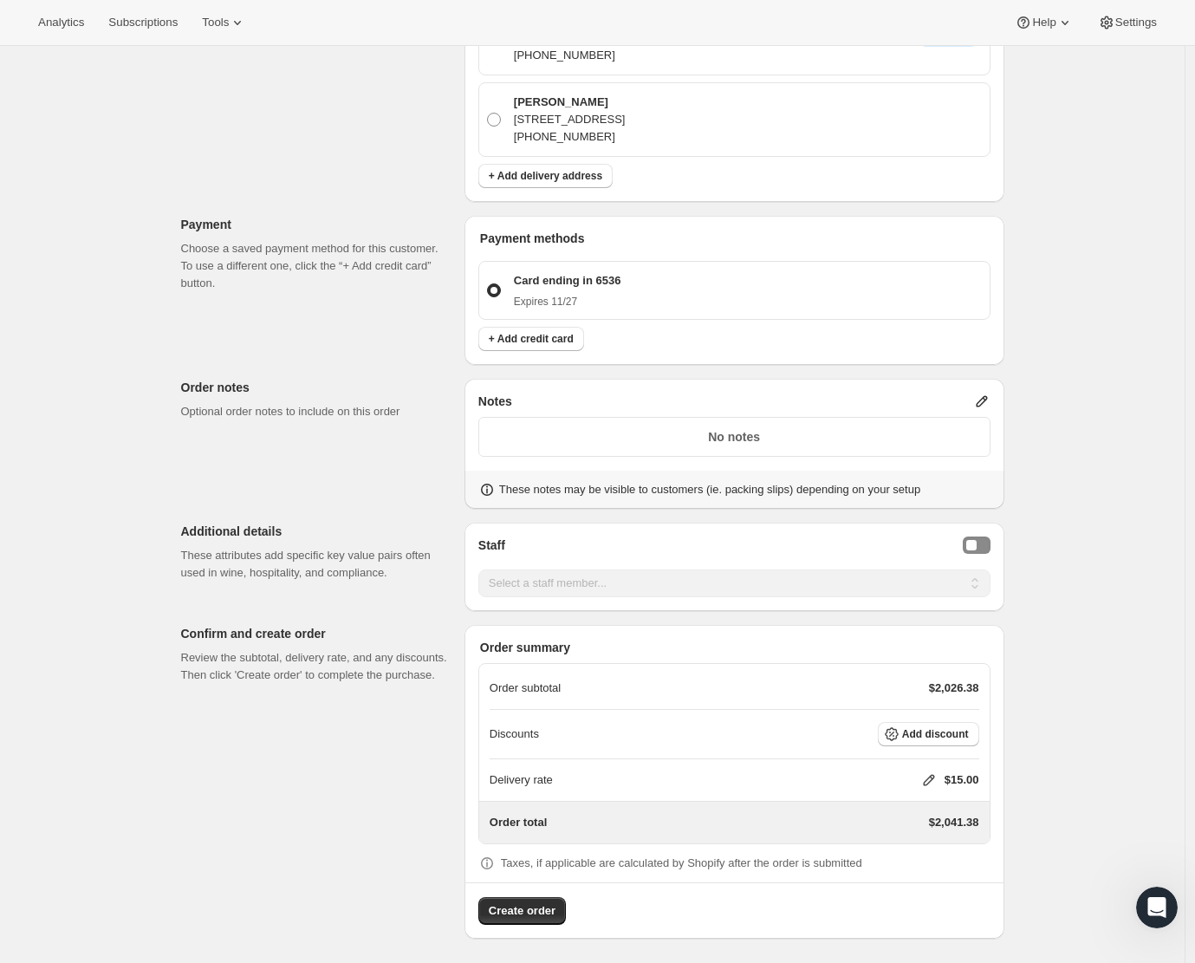
scroll to position [959, 0]
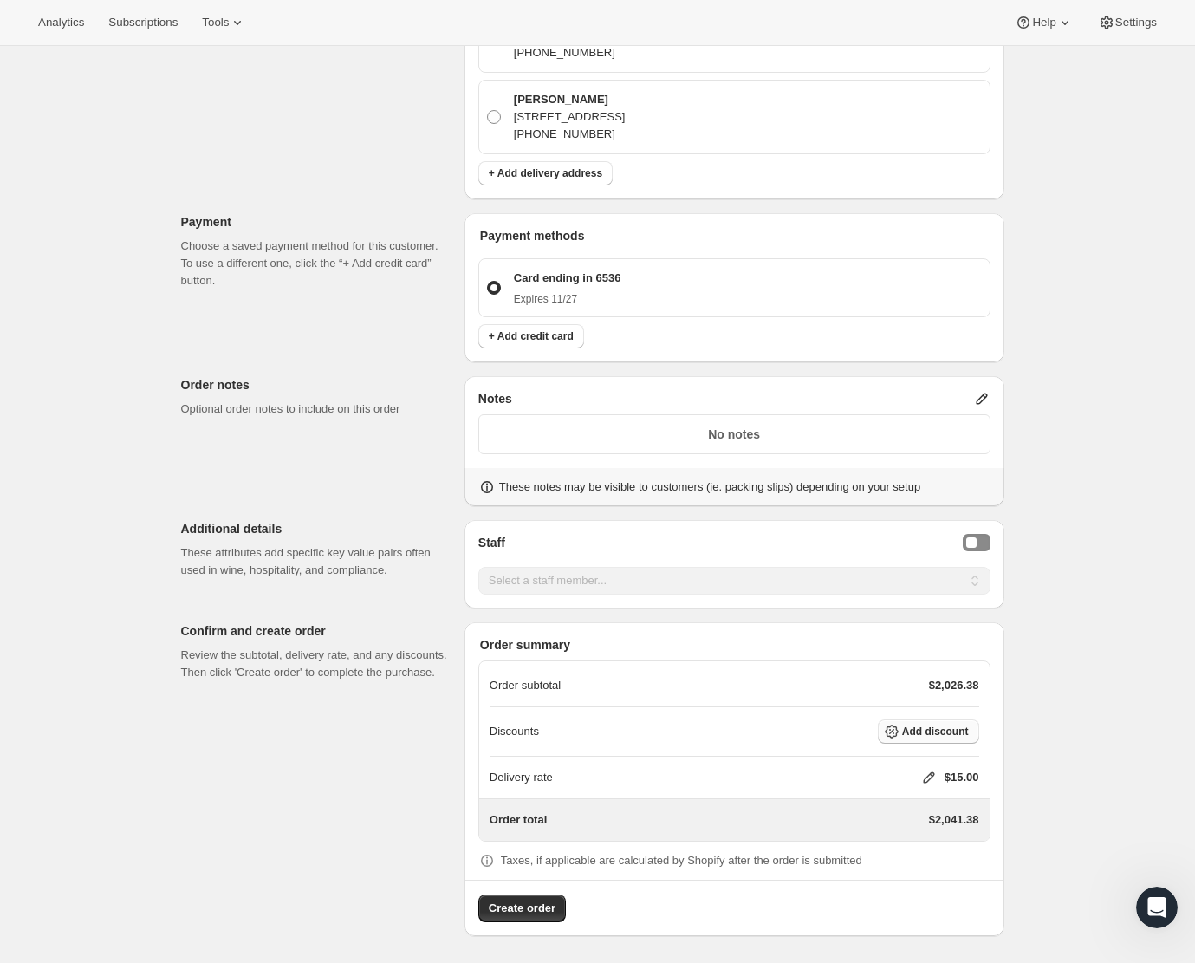
click at [925, 728] on span "Add discount" at bounding box center [935, 731] width 67 height 14
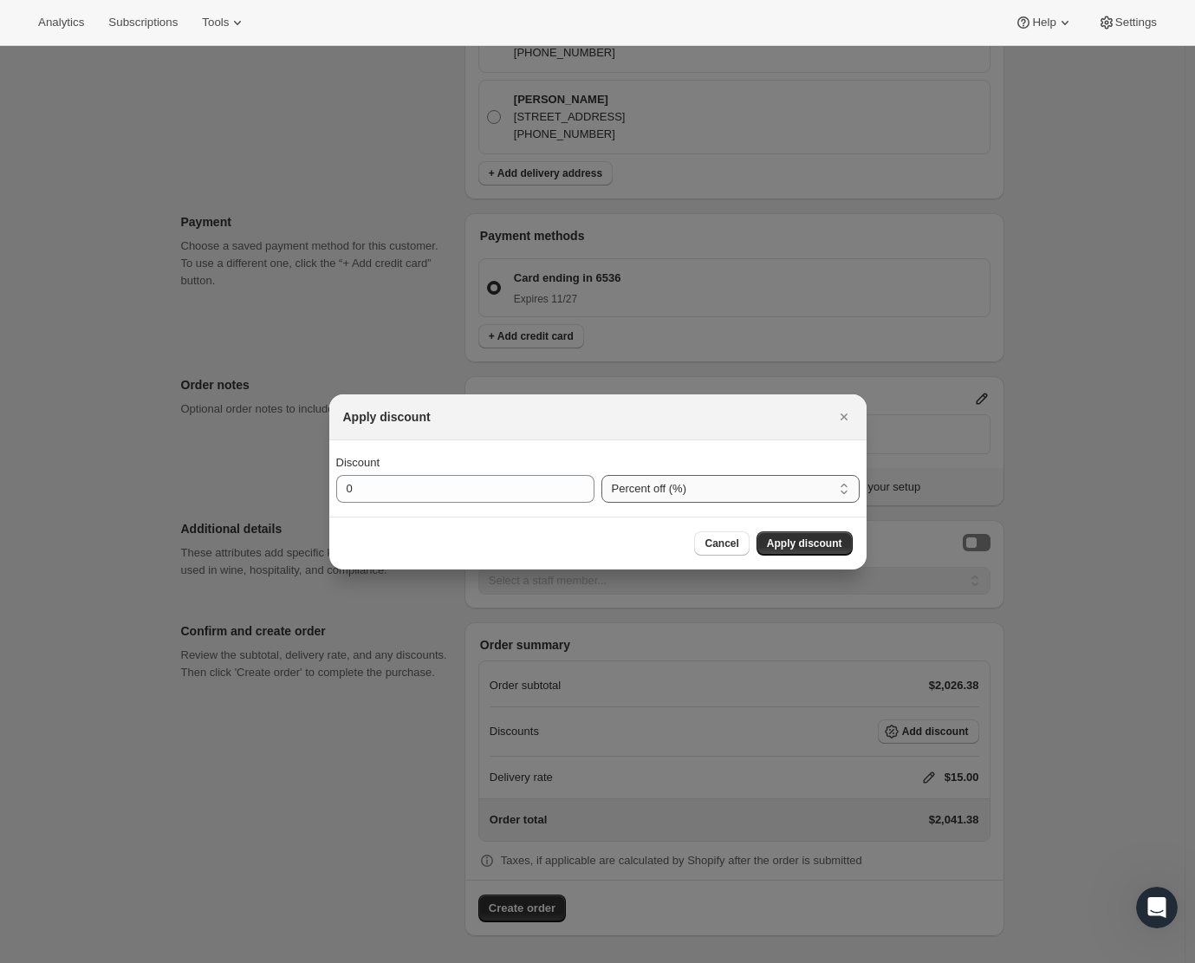
click at [766, 490] on select "Percent off (%) Amount off ($)" at bounding box center [730, 489] width 258 height 28
select select "fixedAmount"
click at [441, 496] on input "0" at bounding box center [452, 489] width 232 height 28
type input "1231"
click at [795, 537] on span "Apply discount" at bounding box center [804, 543] width 75 height 14
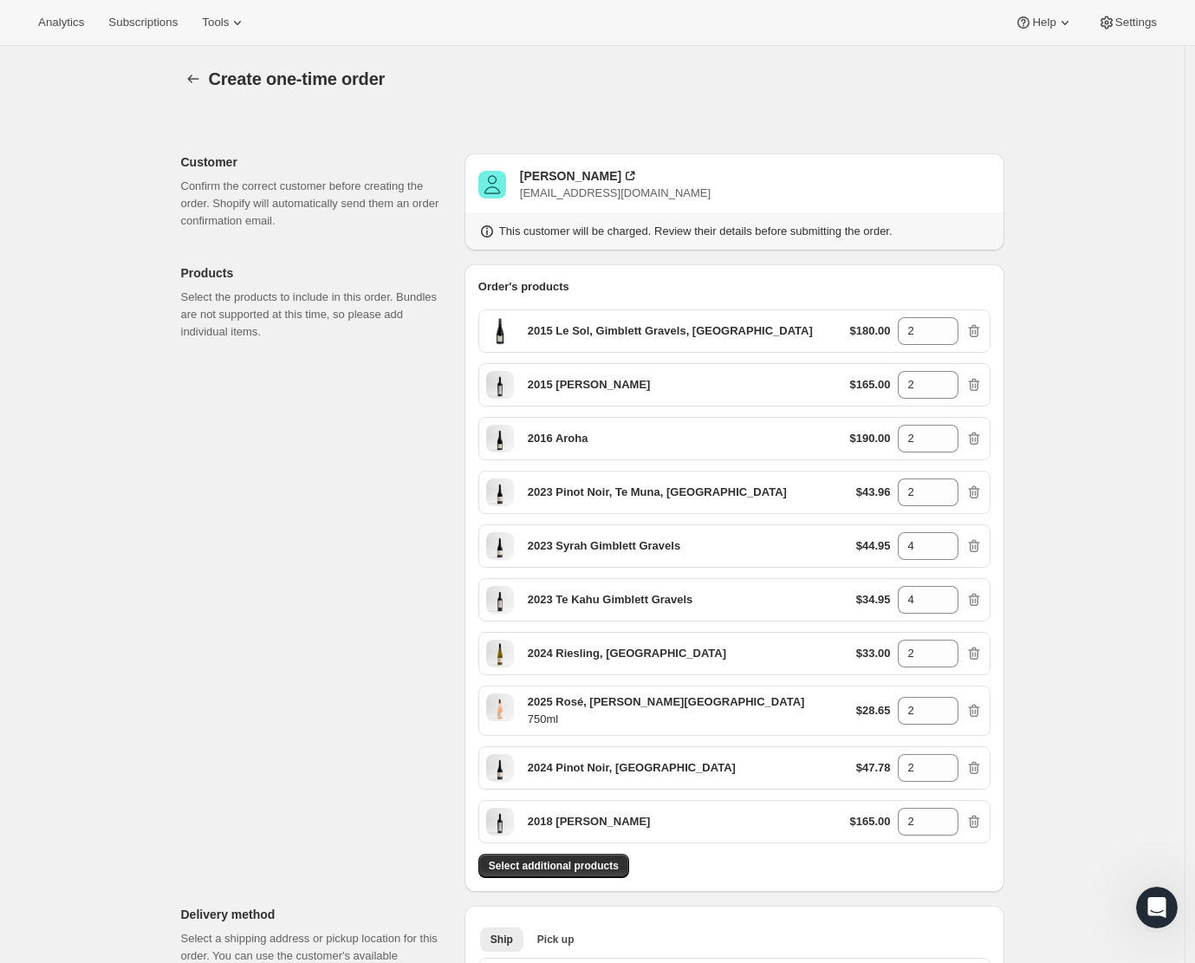
scroll to position [952, 0]
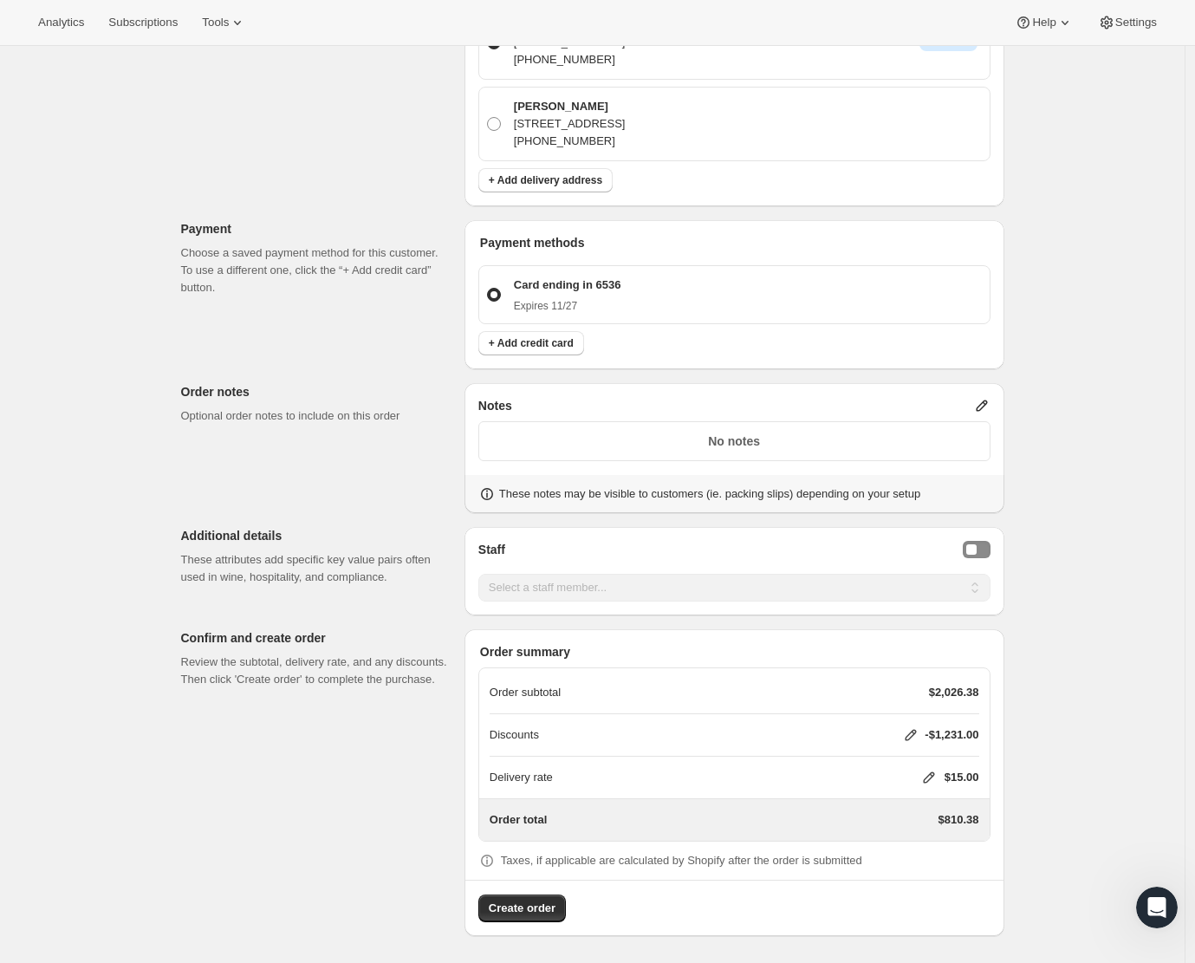
click at [910, 736] on icon at bounding box center [910, 735] width 11 height 11
select select "fixedAmount"
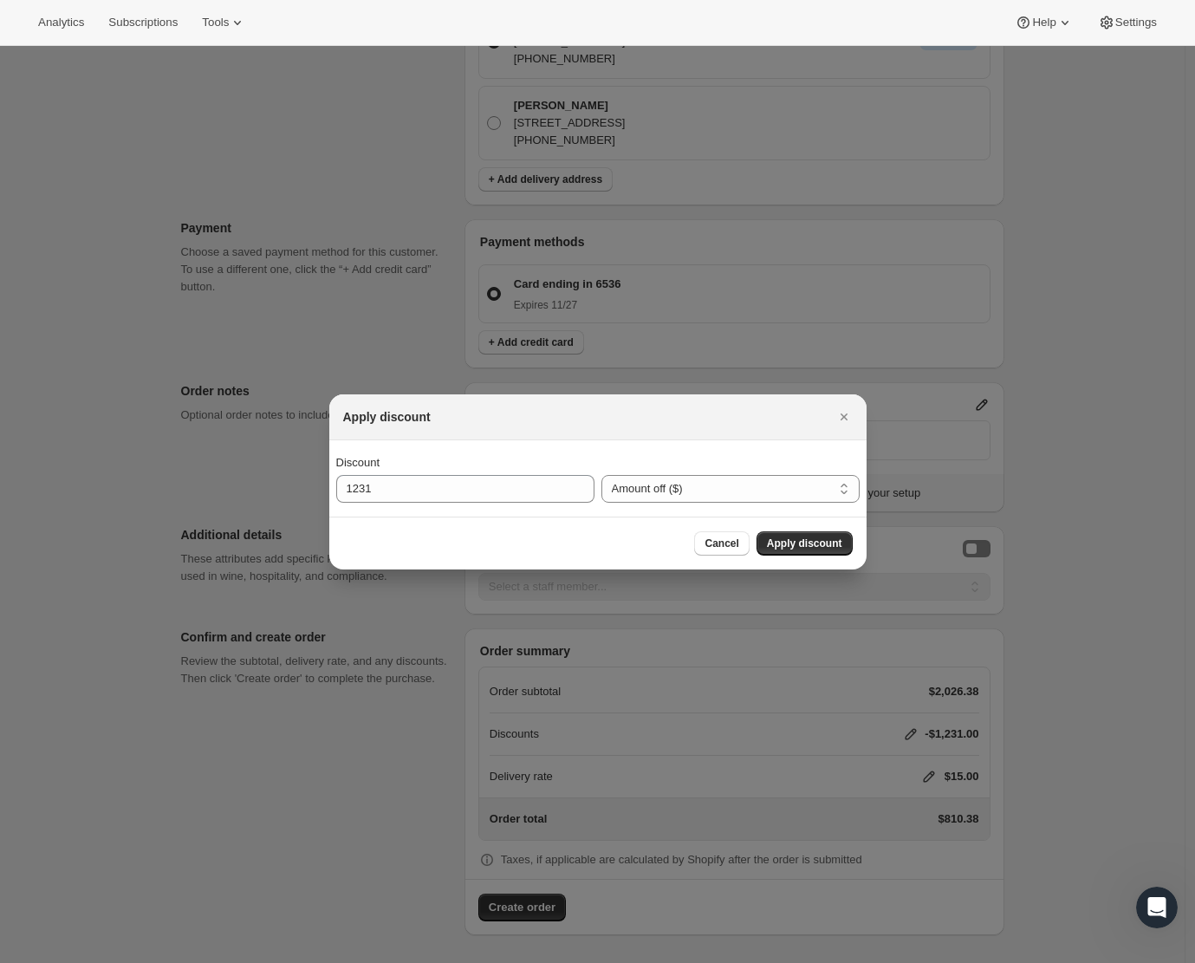
scroll to position [0, 0]
click at [402, 486] on input "1231" at bounding box center [452, 489] width 232 height 28
type input "1231.38"
click at [783, 540] on span "Apply discount" at bounding box center [804, 543] width 75 height 14
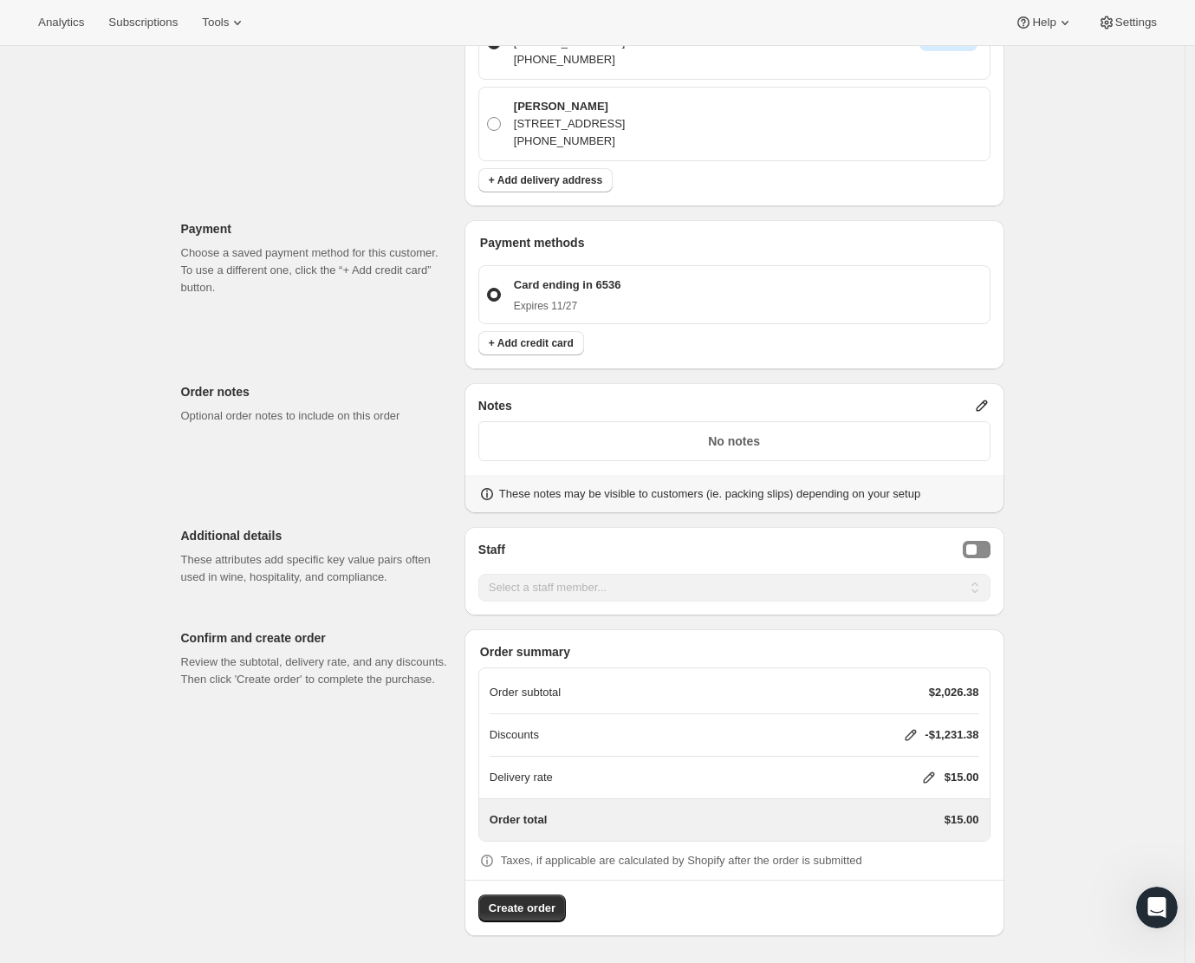
click at [930, 775] on icon at bounding box center [928, 777] width 17 height 17
click at [901, 839] on input "0" at bounding box center [934, 841] width 156 height 28
click at [921, 879] on span "Save" at bounding box center [922, 881] width 24 height 14
click at [977, 820] on icon at bounding box center [970, 819] width 17 height 17
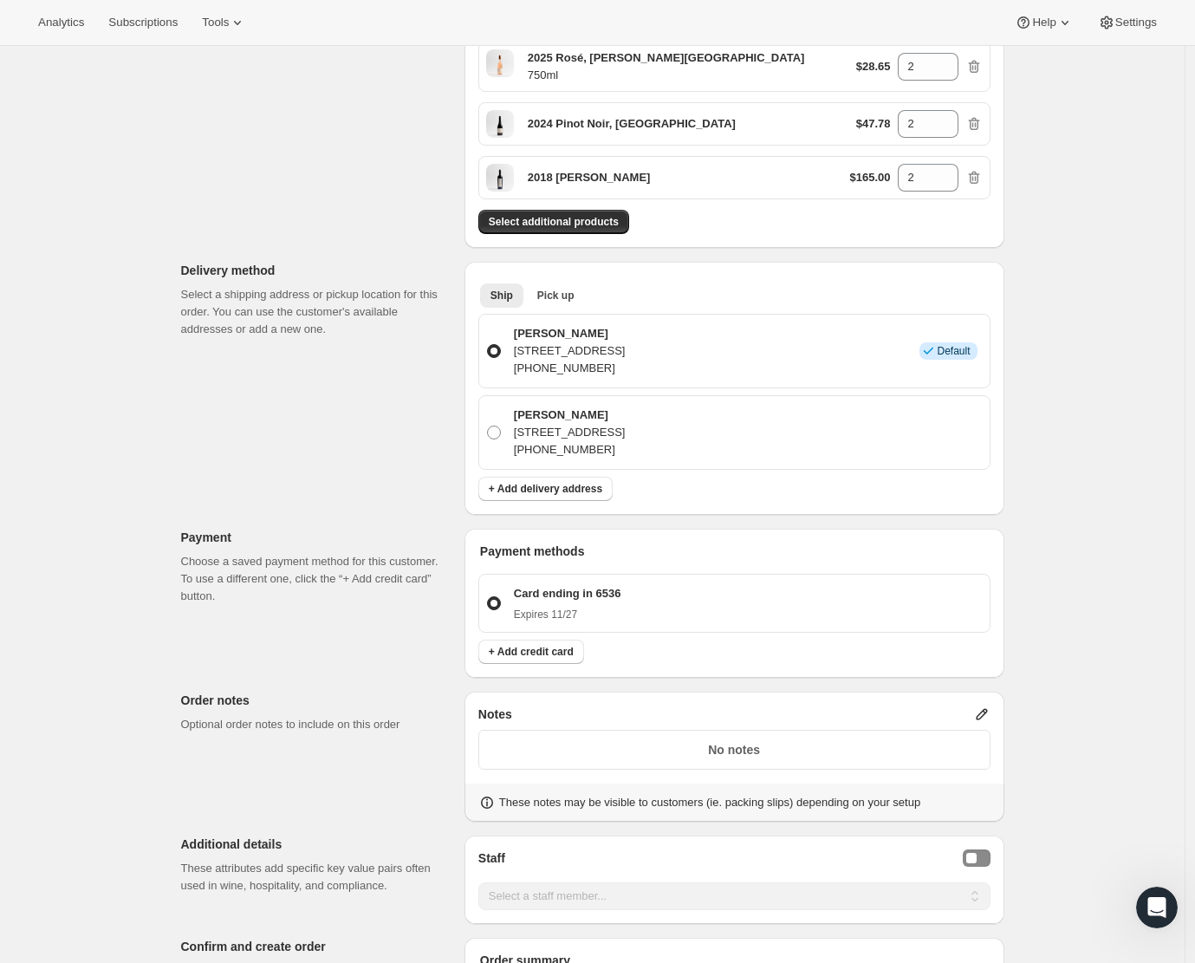
scroll to position [801, 0]
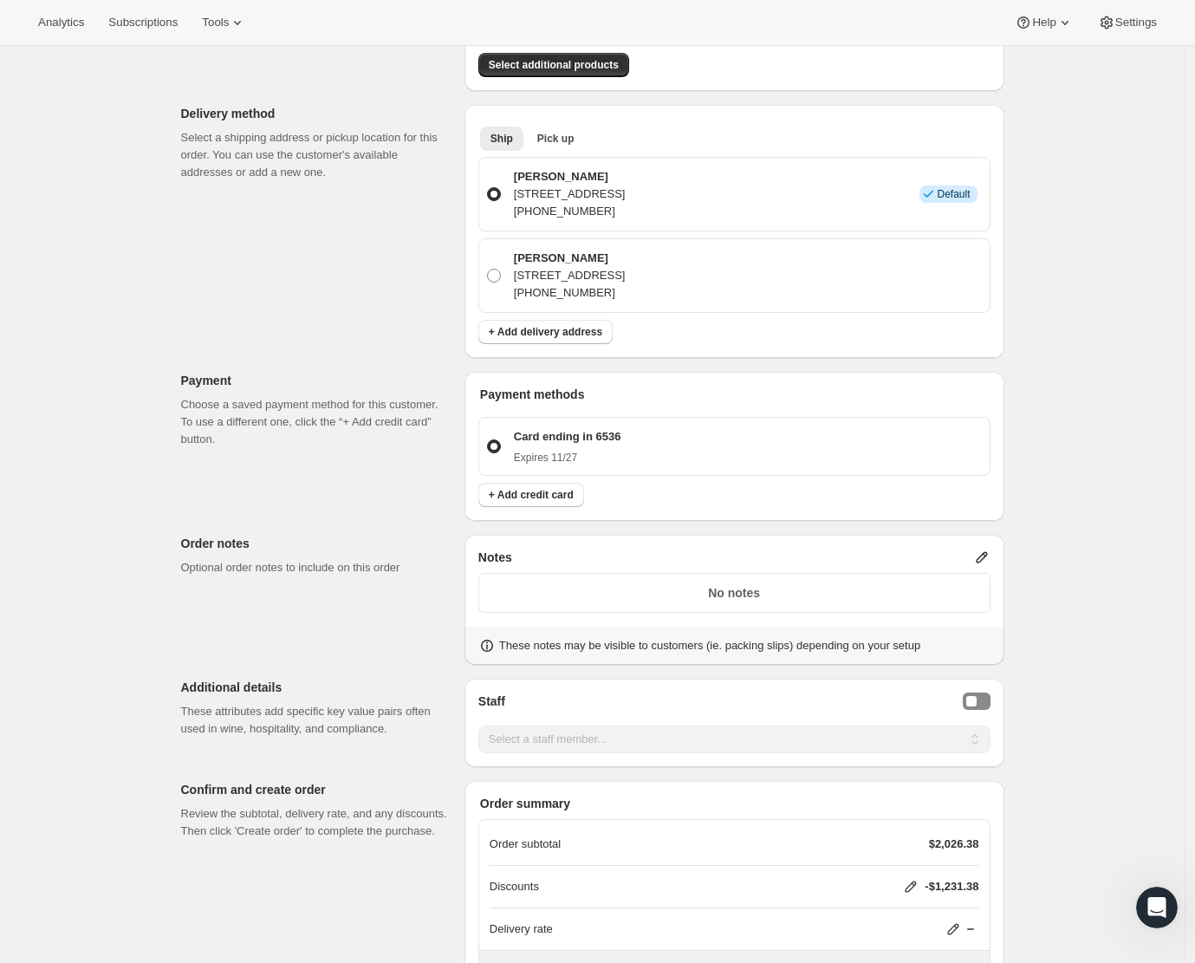
click at [557, 437] on p "Card ending in 6536" at bounding box center [567, 436] width 107 height 17
click at [488, 439] on input "Card ending in 6536 Expires 11/27" at bounding box center [487, 439] width 1 height 1
click at [571, 438] on p "Card ending in 6536" at bounding box center [567, 436] width 107 height 17
click at [488, 439] on input "Card ending in 6536 Expires 11/27" at bounding box center [487, 439] width 1 height 1
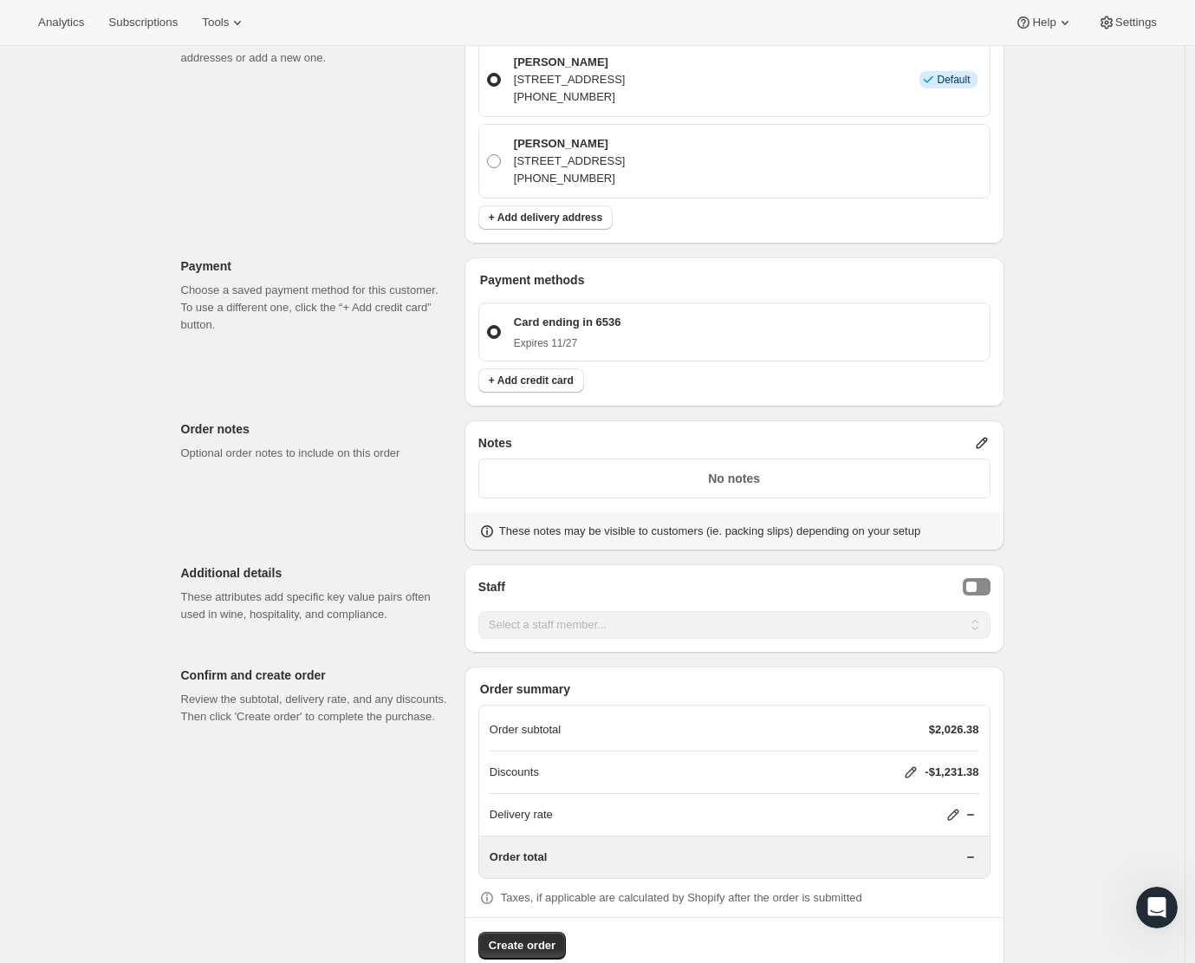
scroll to position [0, 0]
